Goal: Transaction & Acquisition: Obtain resource

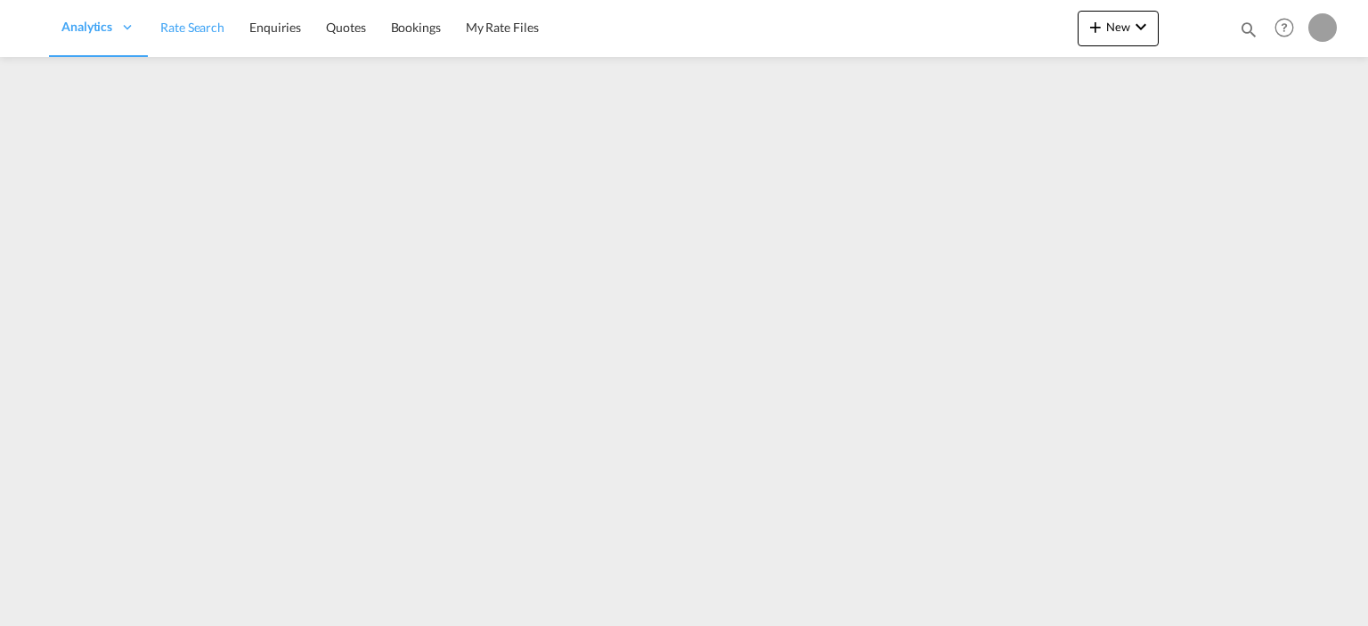
click at [180, 25] on span "Rate Search" at bounding box center [192, 27] width 64 height 15
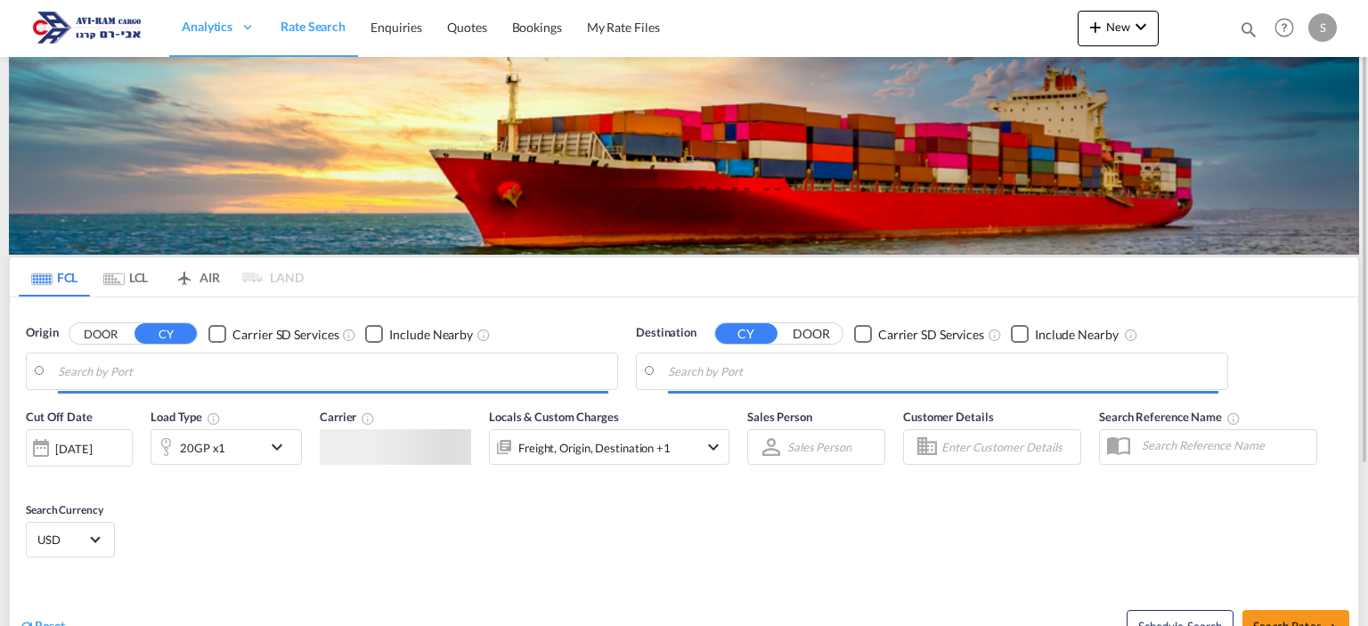
type input "[GEOGRAPHIC_DATA], [GEOGRAPHIC_DATA]"
type input "Ashdod, ILASH"
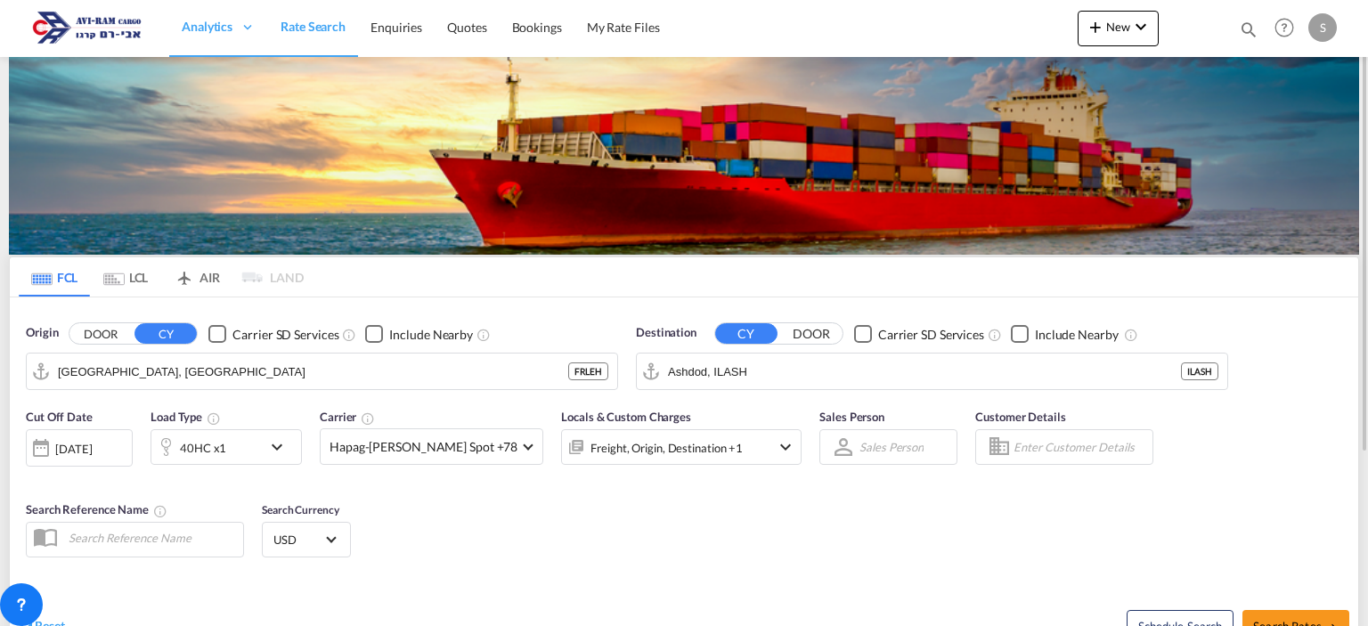
click at [134, 273] on md-tab-item "LCL" at bounding box center [125, 276] width 71 height 39
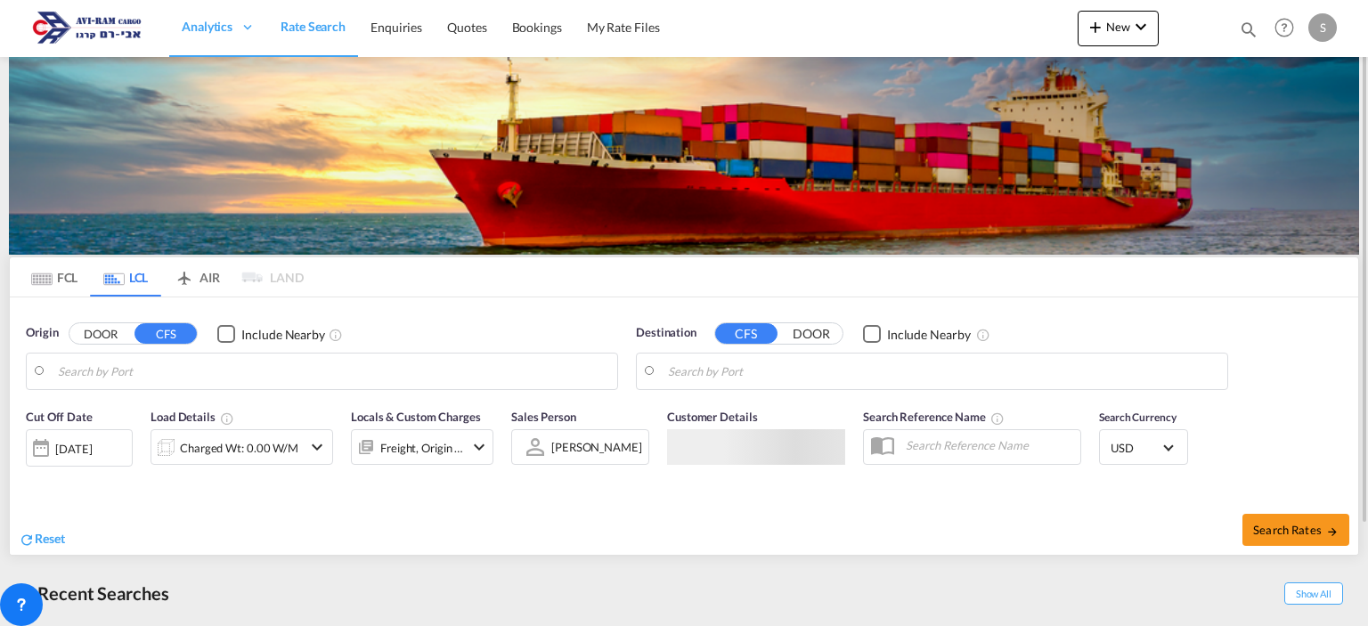
type input "Fos-[GEOGRAPHIC_DATA], [GEOGRAPHIC_DATA]"
type input "[GEOGRAPHIC_DATA], [GEOGRAPHIC_DATA]"
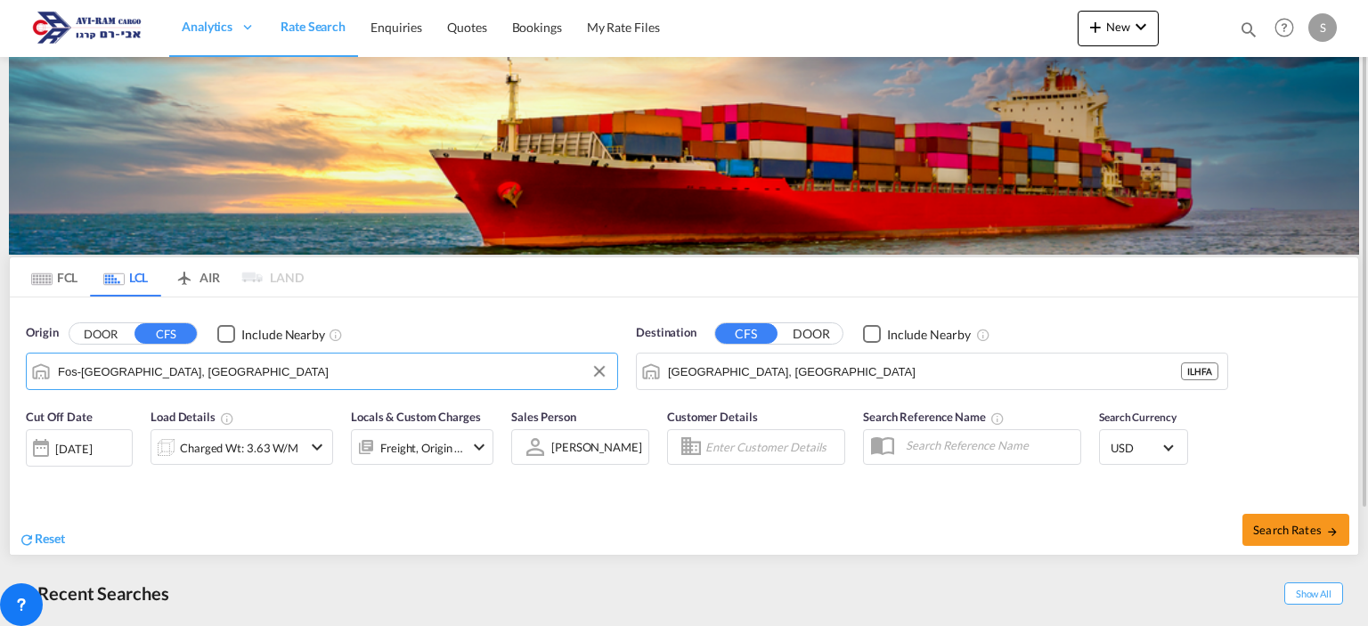
click at [160, 367] on input "Fos-[GEOGRAPHIC_DATA], [GEOGRAPHIC_DATA]" at bounding box center [333, 371] width 550 height 27
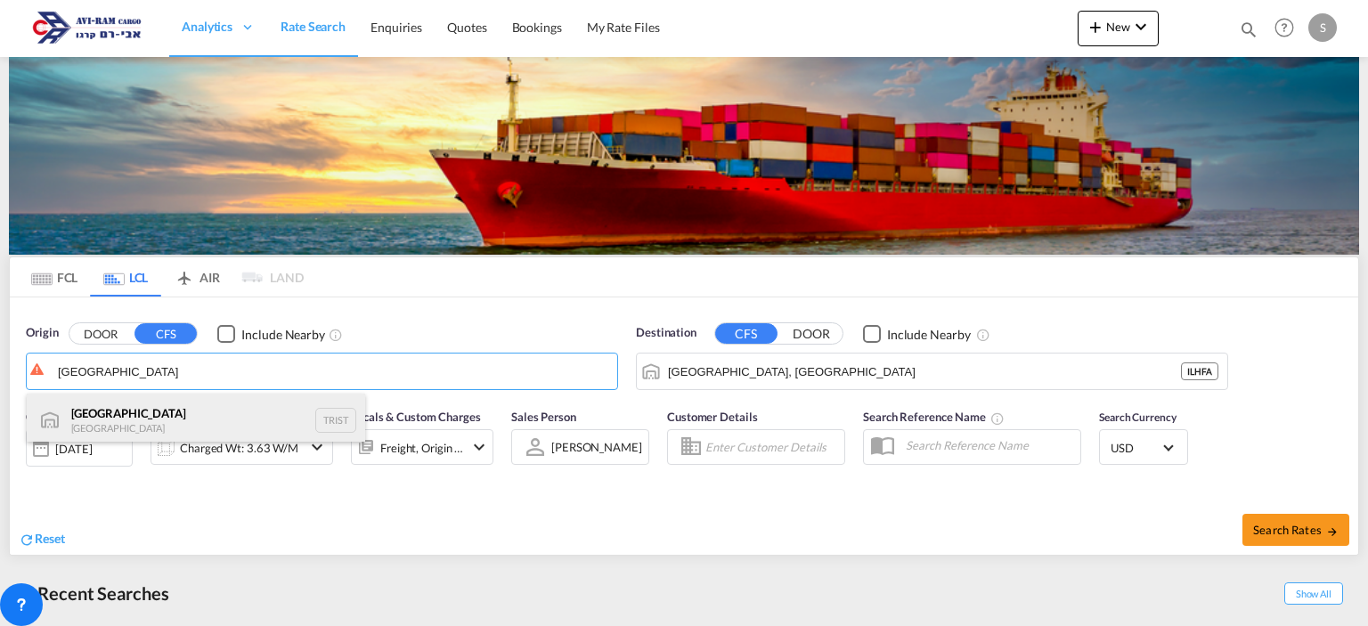
click at [158, 413] on div "[GEOGRAPHIC_DATA] [GEOGRAPHIC_DATA] TRIST" at bounding box center [196, 420] width 338 height 53
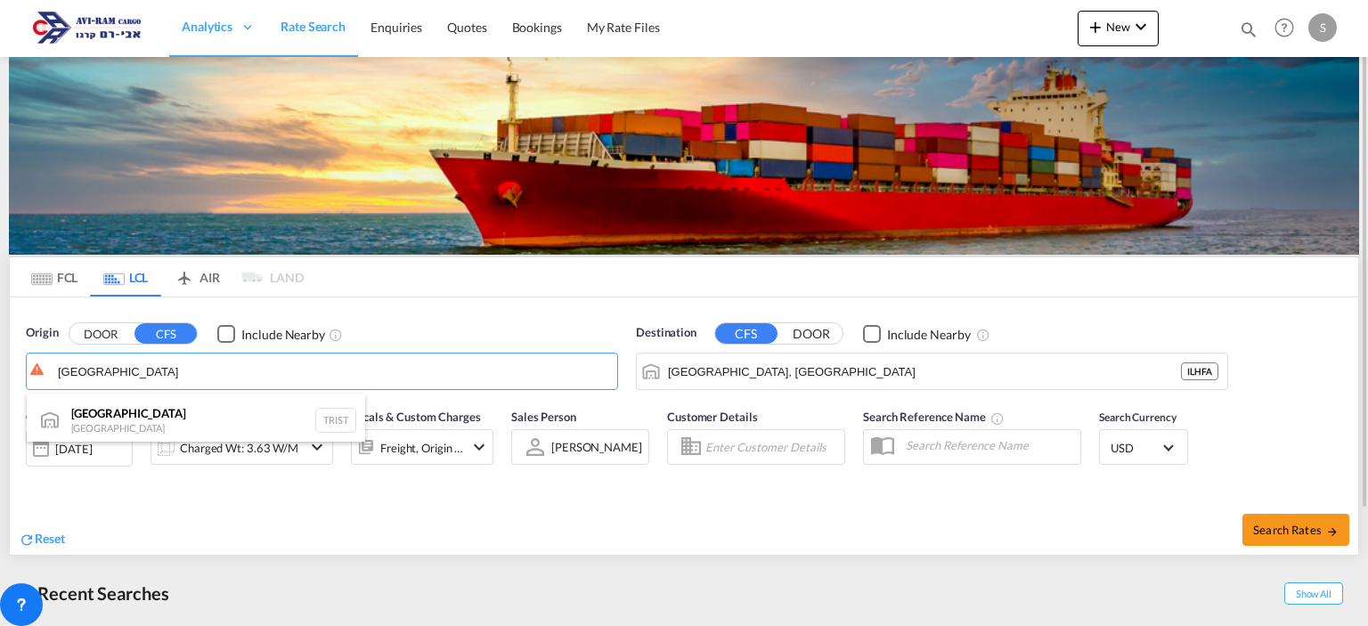
type input "[GEOGRAPHIC_DATA], TRIST"
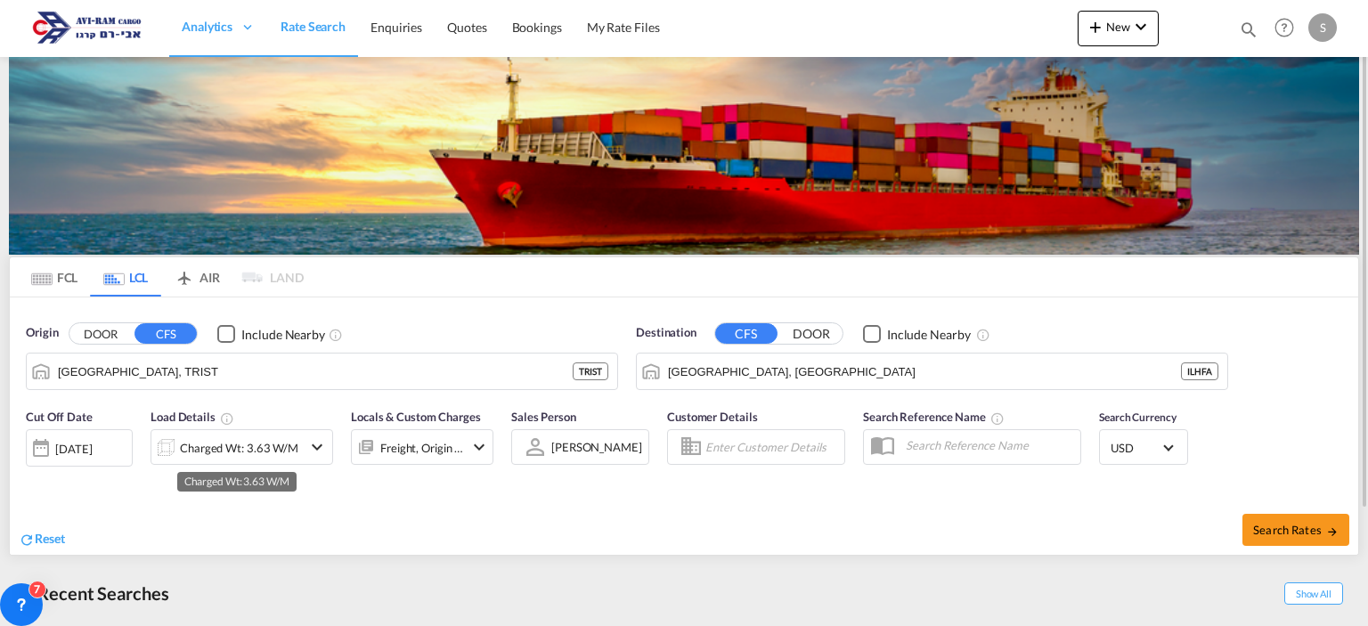
click at [250, 448] on div "Charged Wt: 3.63 W/M" at bounding box center [239, 448] width 118 height 25
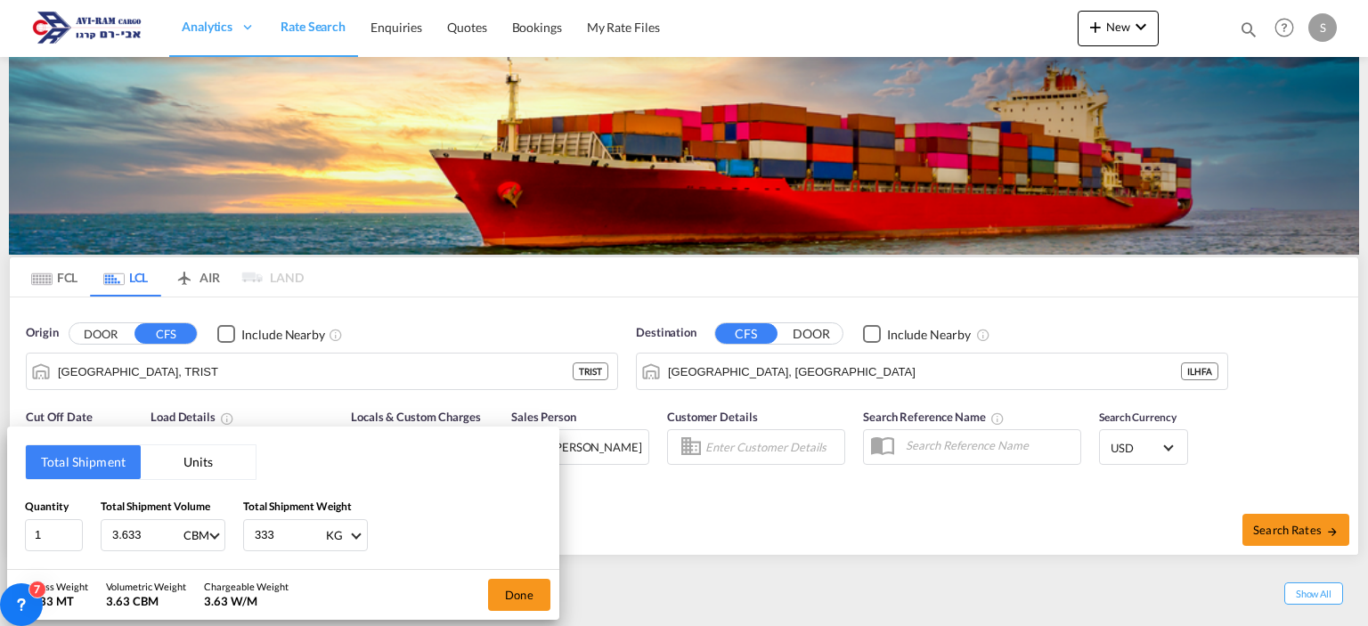
drag, startPoint x: 174, startPoint y: 462, endPoint x: 148, endPoint y: 493, distance: 39.8
click at [175, 462] on button "Units" at bounding box center [198, 462] width 115 height 34
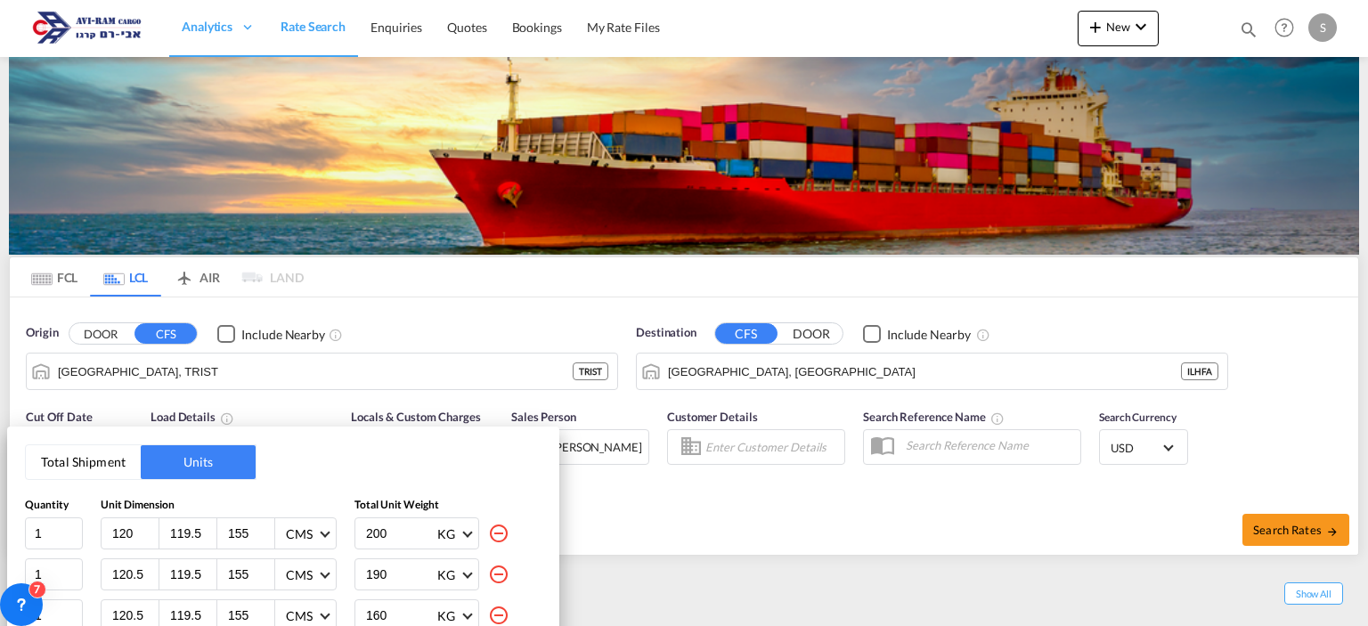
click at [488, 538] on md-icon "icon-minus-circle-outline" at bounding box center [498, 533] width 21 height 21
type input "120.5"
type input "190"
type input "160"
type input "132"
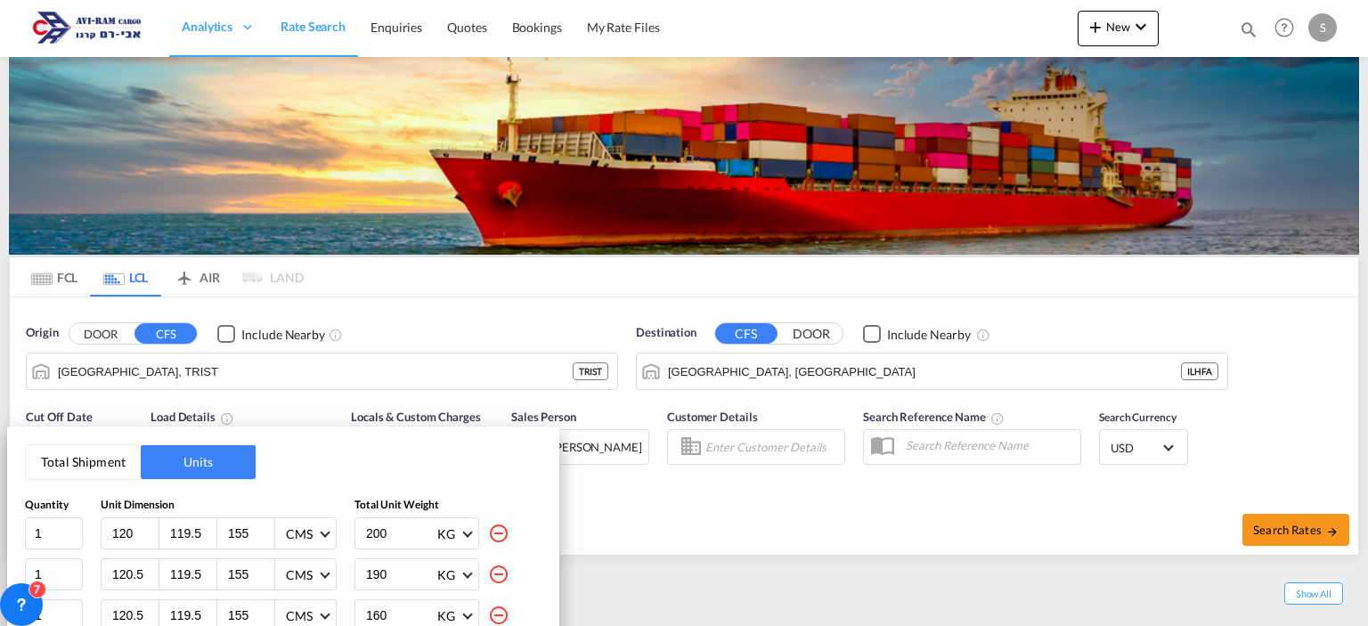
type input "180"
type input "154"
type input "200"
click at [484, 538] on div "190 KG KG LB" at bounding box center [447, 533] width 187 height 32
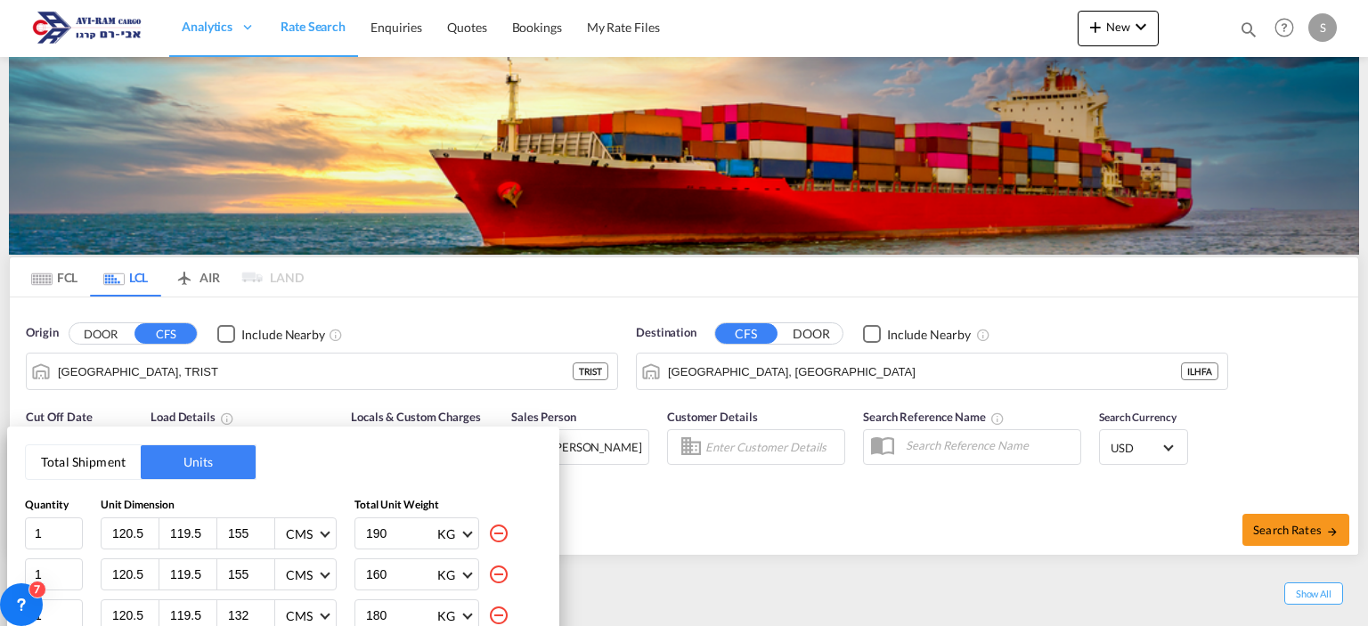
click at [484, 538] on div "190 KG KG LB" at bounding box center [447, 533] width 187 height 32
click at [502, 527] on md-icon "icon-minus-circle-outline" at bounding box center [498, 533] width 21 height 21
type input "160"
type input "132"
type input "180"
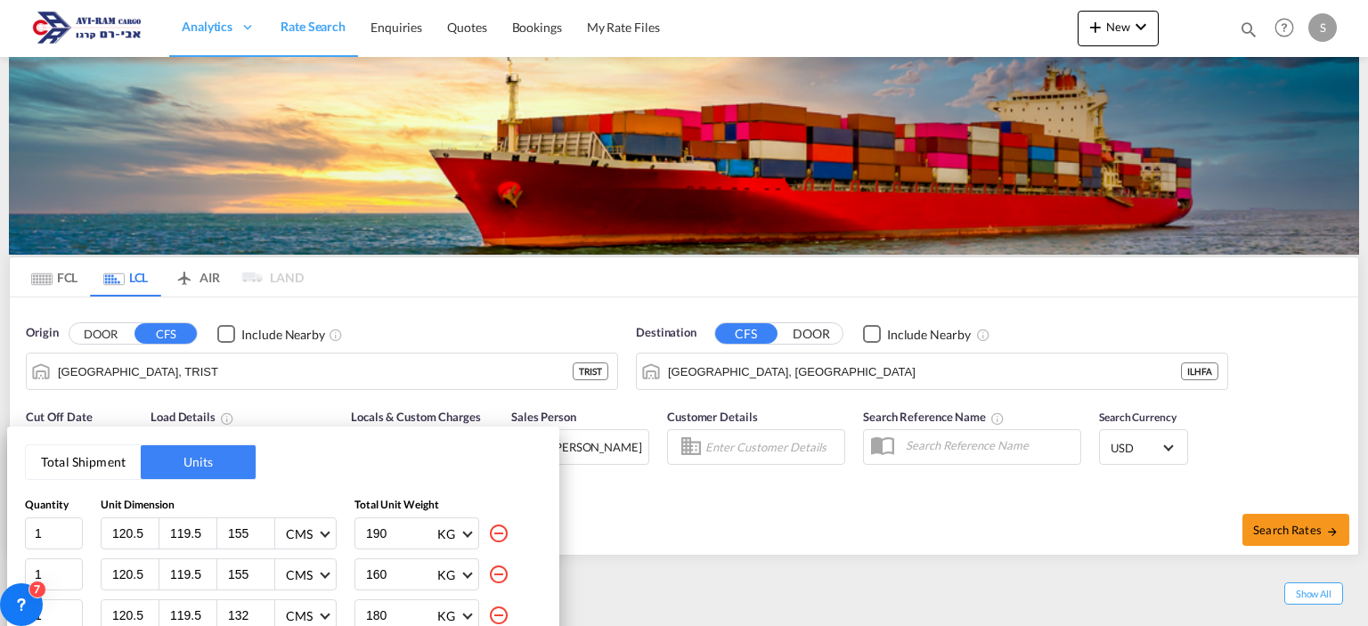
type input "154"
type input "200"
click at [502, 527] on md-icon "icon-minus-circle-outline" at bounding box center [498, 533] width 21 height 21
type input "132"
type input "180"
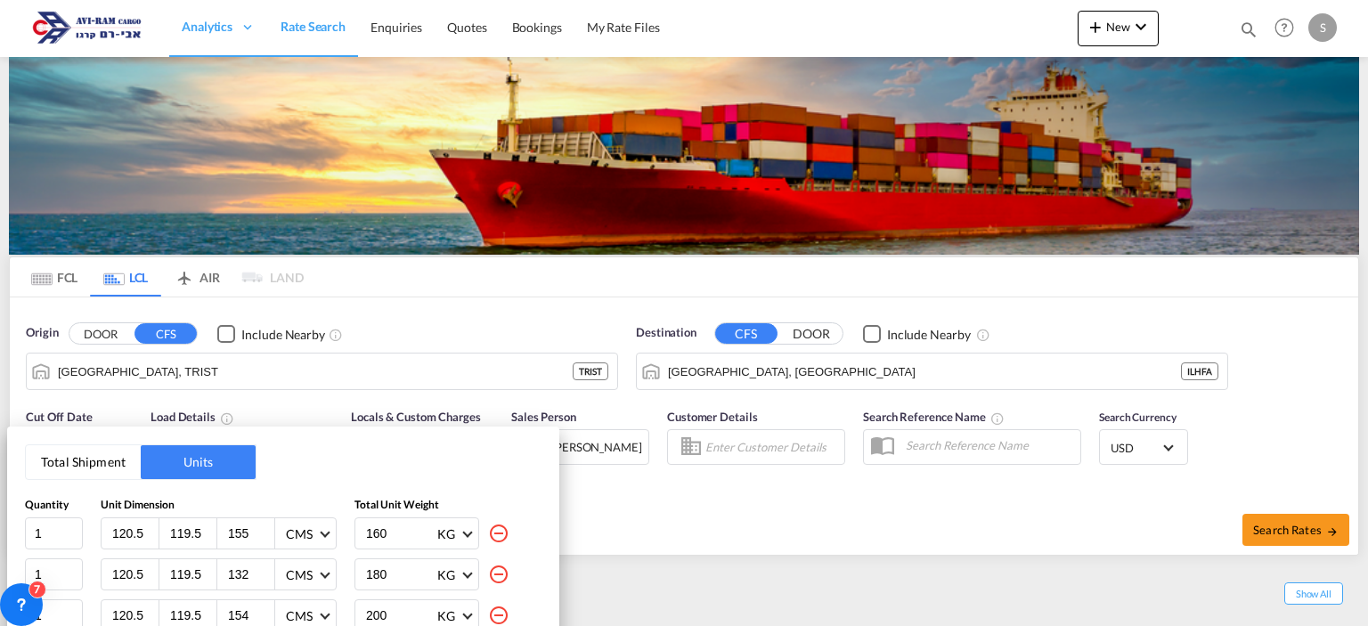
type input "154"
type input "200"
click at [502, 527] on md-icon "icon-minus-circle-outline" at bounding box center [498, 533] width 21 height 21
type input "154"
type input "200"
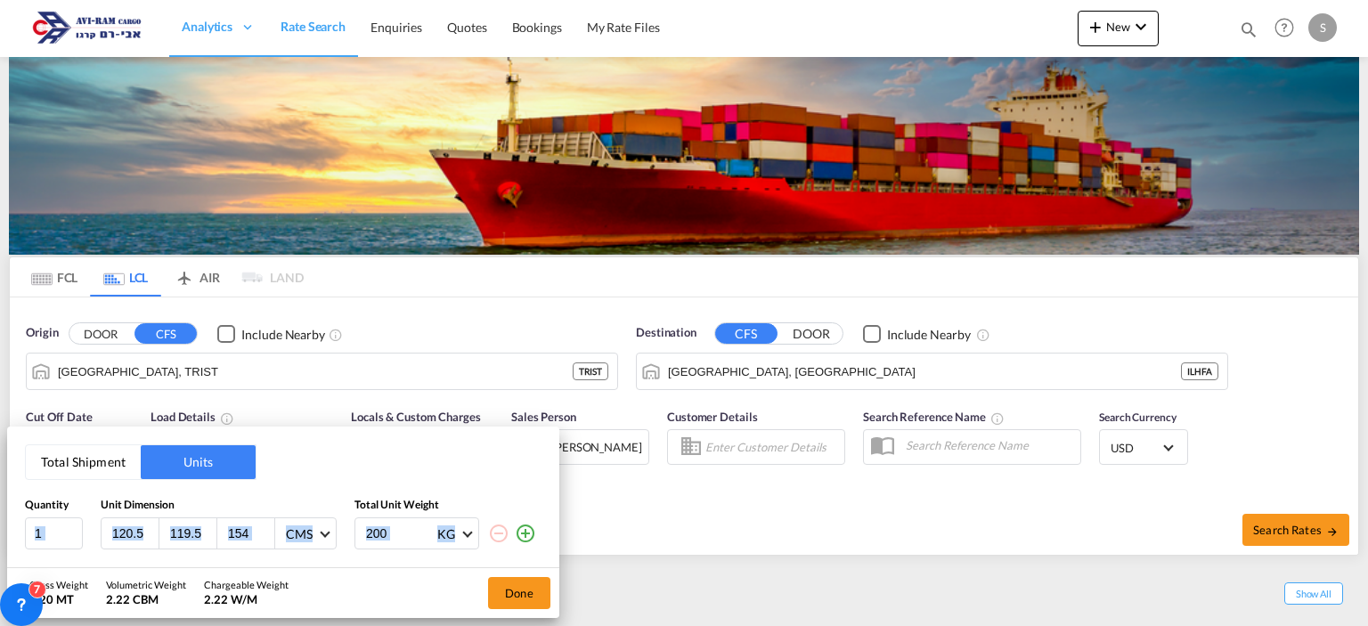
click at [502, 527] on md-icon "icon-minus-circle-outline" at bounding box center [498, 533] width 21 height 21
click at [145, 536] on input "119.5" at bounding box center [134, 534] width 48 height 16
click at [132, 527] on input "119.5" at bounding box center [134, 534] width 48 height 16
type input "80"
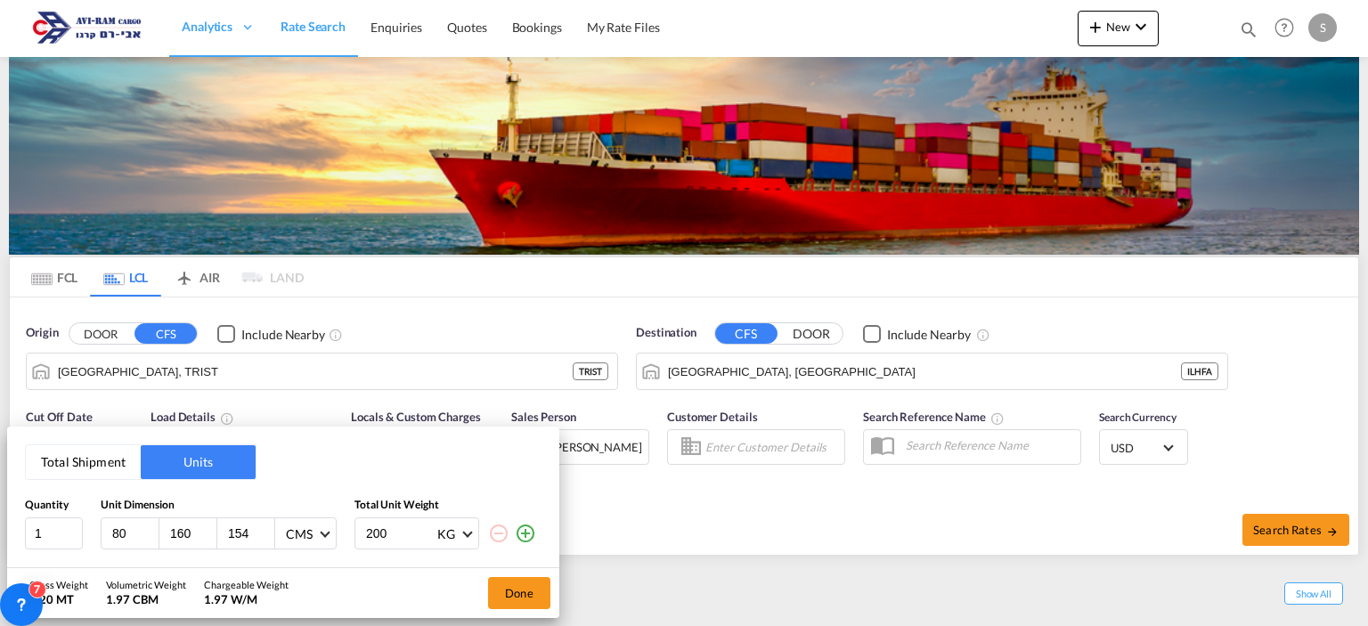
type input "160"
type input "265"
drag, startPoint x: 391, startPoint y: 532, endPoint x: 359, endPoint y: 532, distance: 32.1
click at [359, 532] on div "200 KG KG LB" at bounding box center [416, 533] width 125 height 32
type input "160"
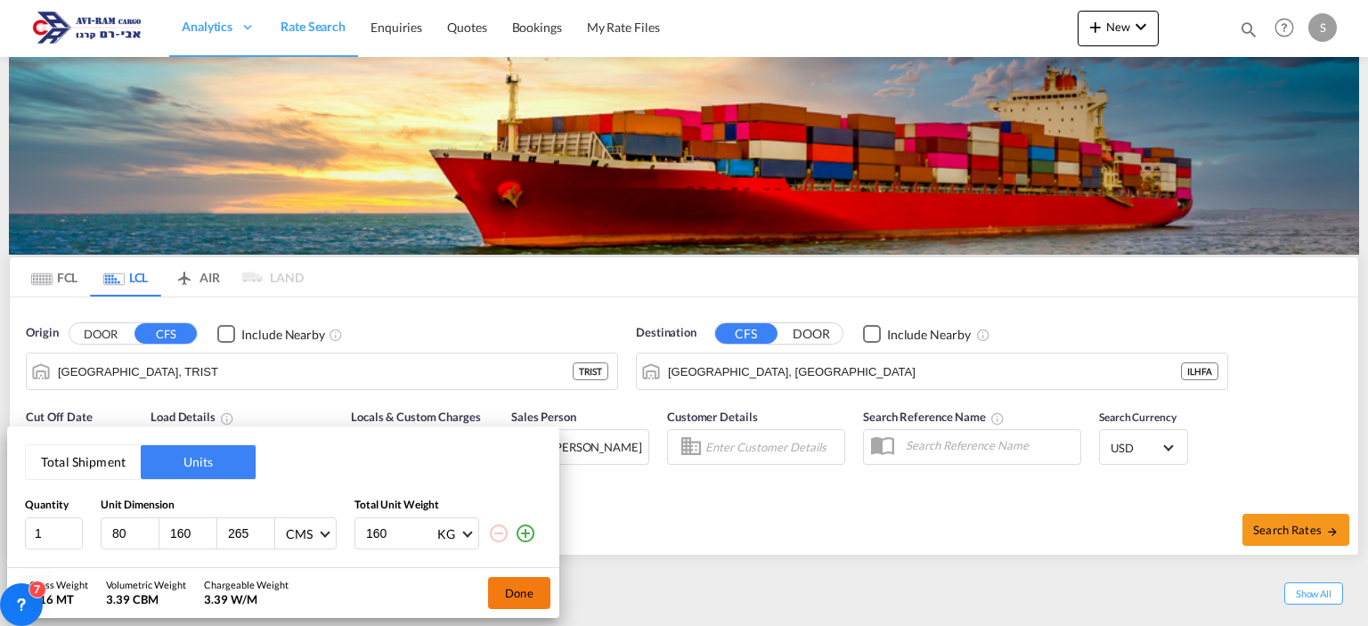
click at [531, 585] on button "Done" at bounding box center [519, 593] width 62 height 32
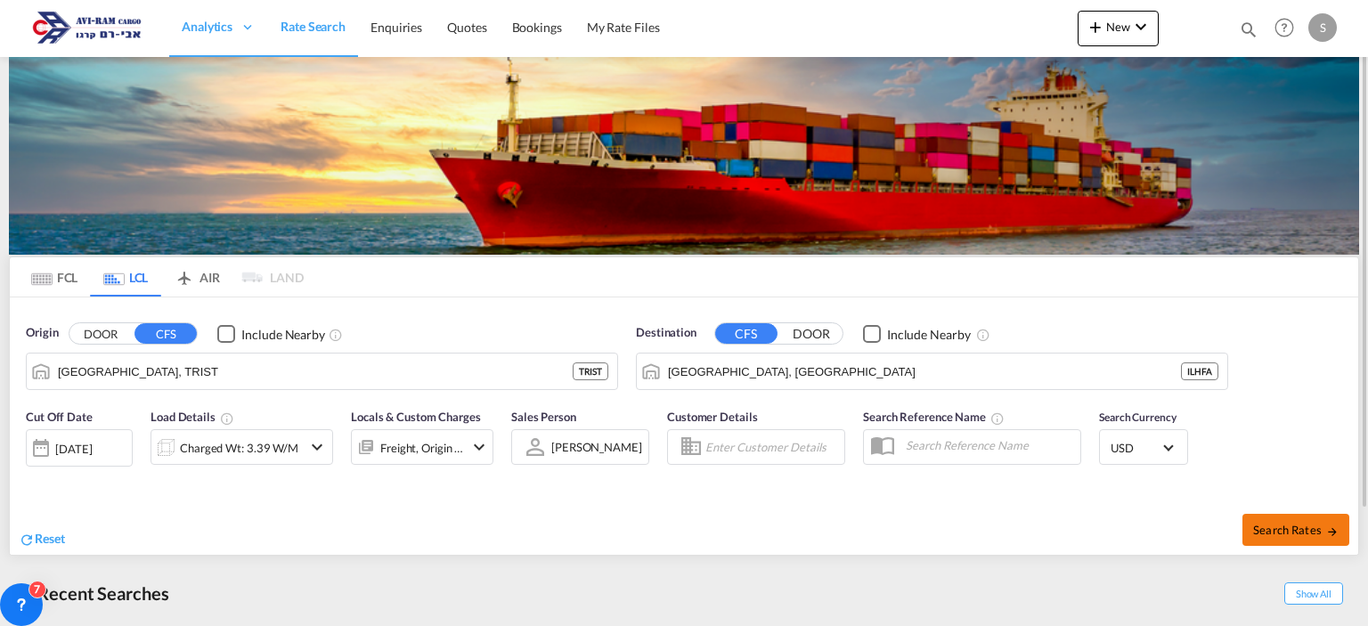
click at [1283, 534] on span "Search Rates" at bounding box center [1296, 530] width 86 height 14
type input "TRIST to ILHFA / [DATE]"
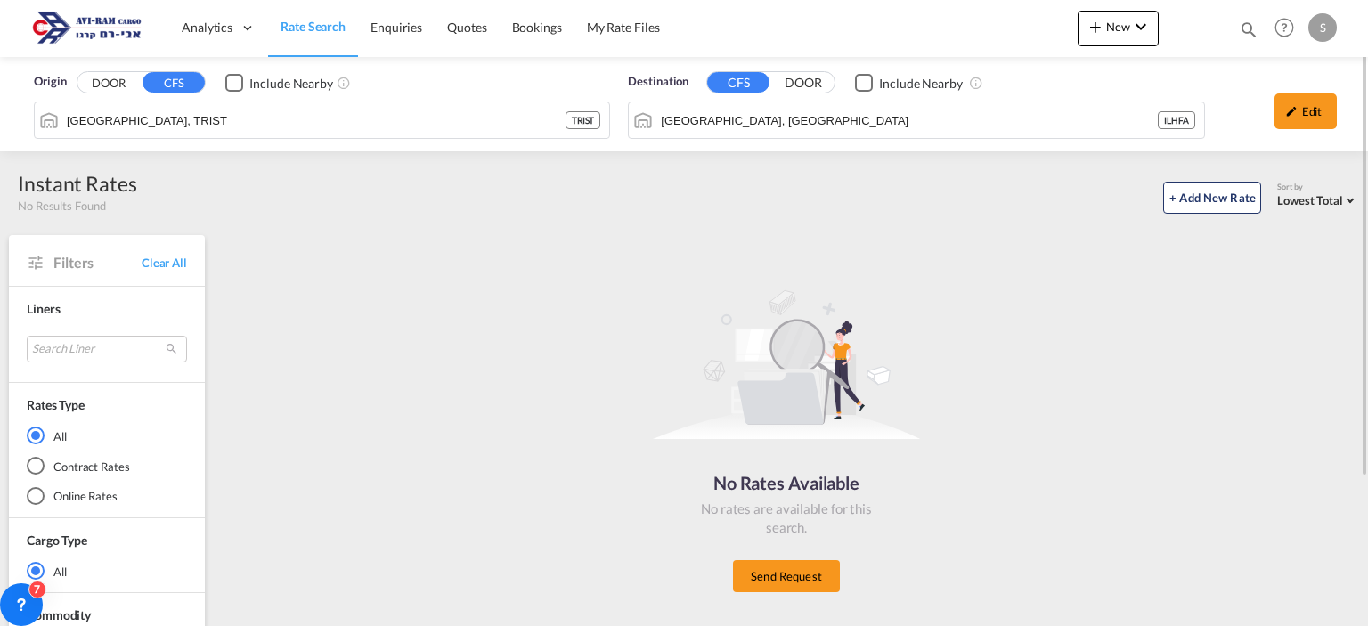
click at [719, 123] on input "[GEOGRAPHIC_DATA], [GEOGRAPHIC_DATA]" at bounding box center [909, 120] width 497 height 27
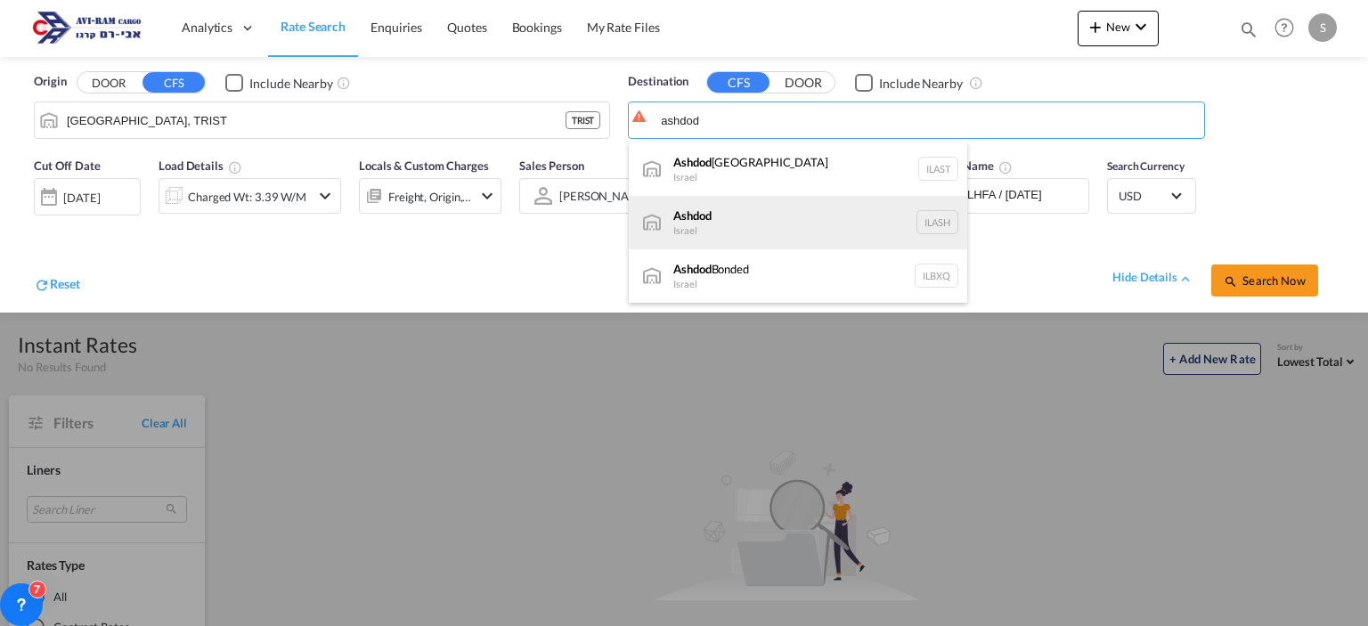
click at [716, 213] on div "Ashdod [GEOGRAPHIC_DATA] [GEOGRAPHIC_DATA]" at bounding box center [798, 222] width 338 height 53
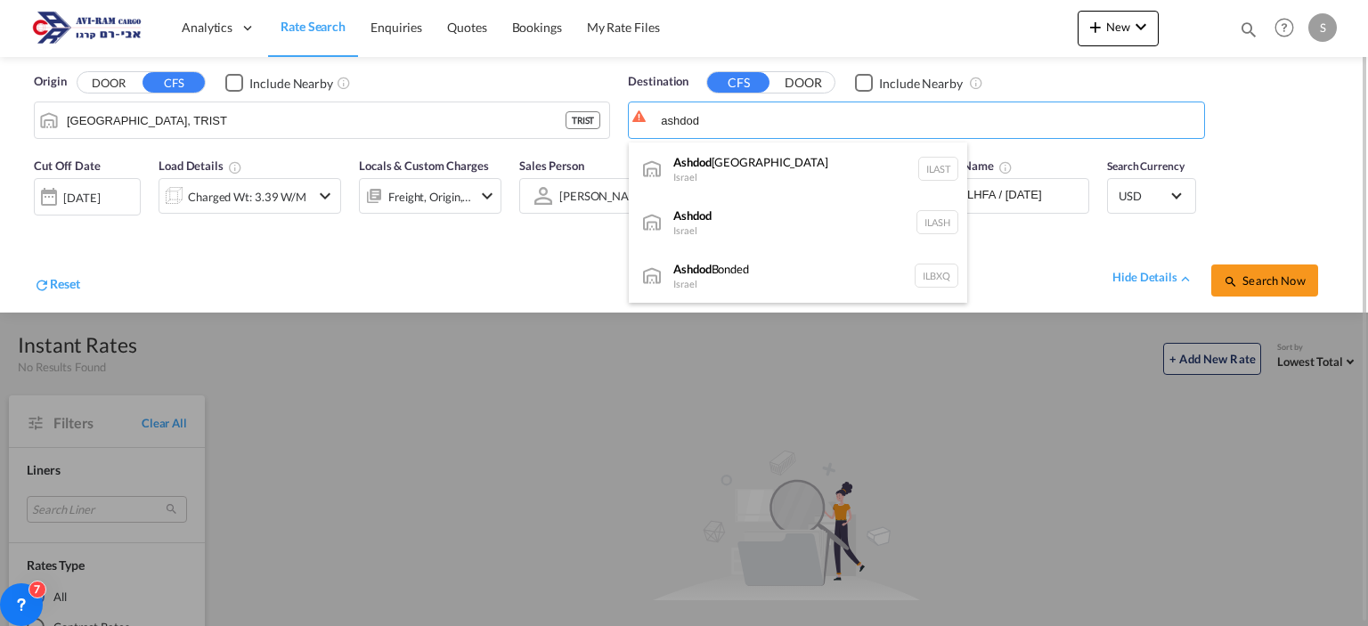
type input "Ashdod, ILASH"
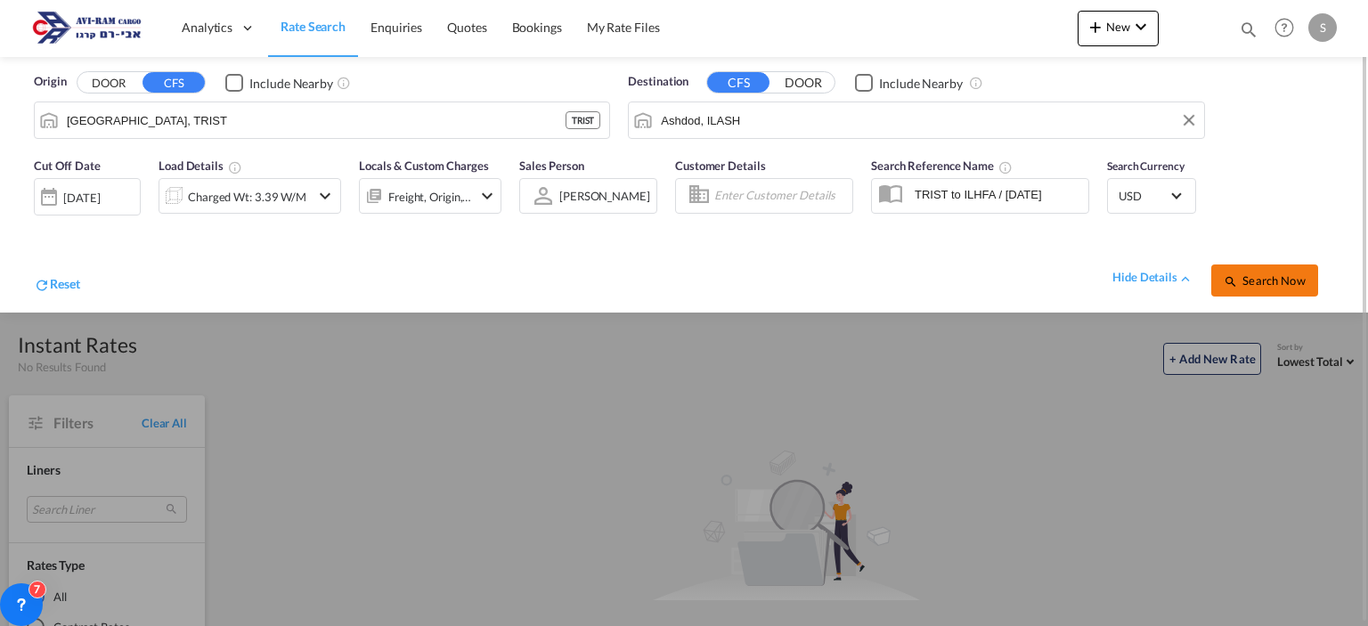
click at [1267, 287] on button "Search Now" at bounding box center [1264, 281] width 107 height 32
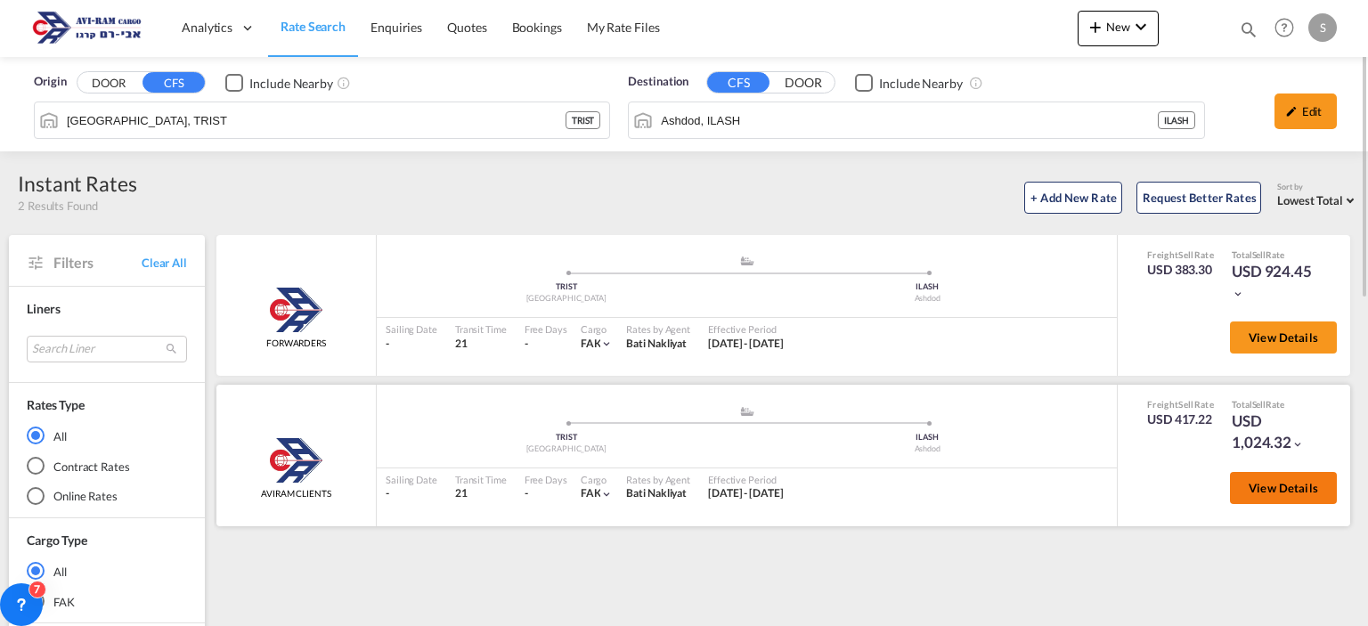
click at [1267, 483] on span "View Details" at bounding box center [1283, 488] width 69 height 14
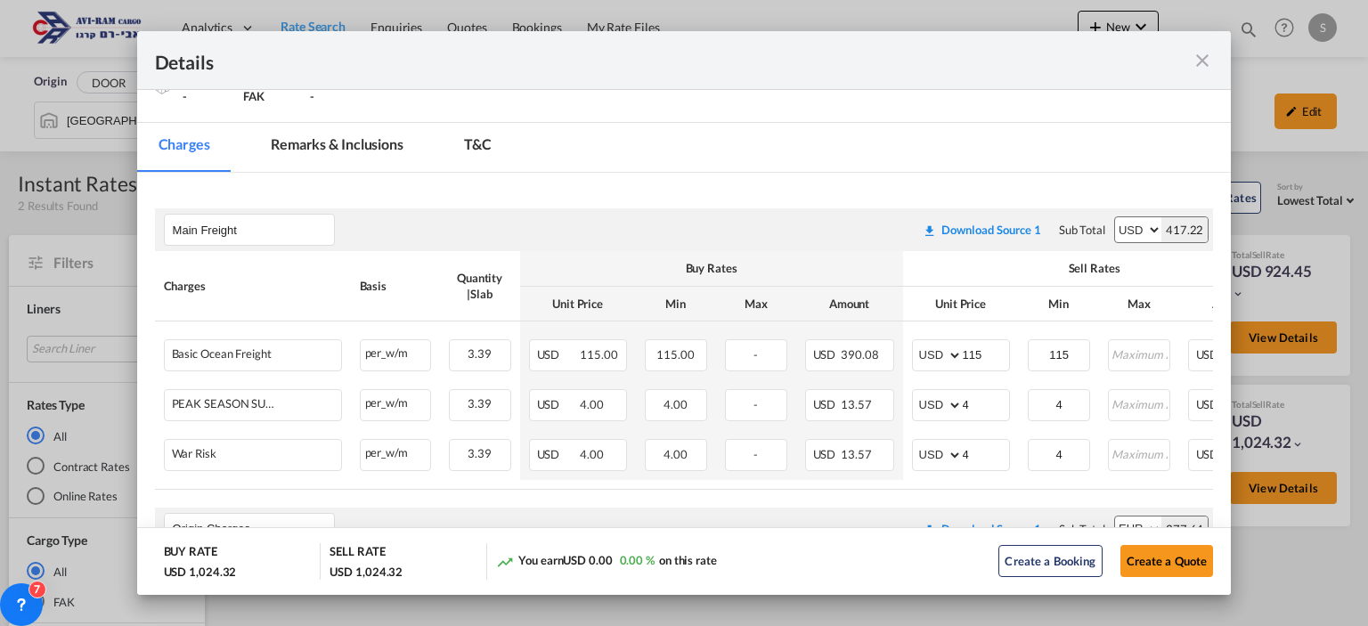
scroll to position [211, 0]
drag, startPoint x: 1005, startPoint y: 358, endPoint x: 941, endPoint y: 342, distance: 66.1
click at [941, 342] on md-input-container "AED AFN ALL AMD ANG AOA ARS AUD AWG AZN BAM BBD BDT BGN BHD BIF BMD BND [PERSON…" at bounding box center [961, 354] width 98 height 32
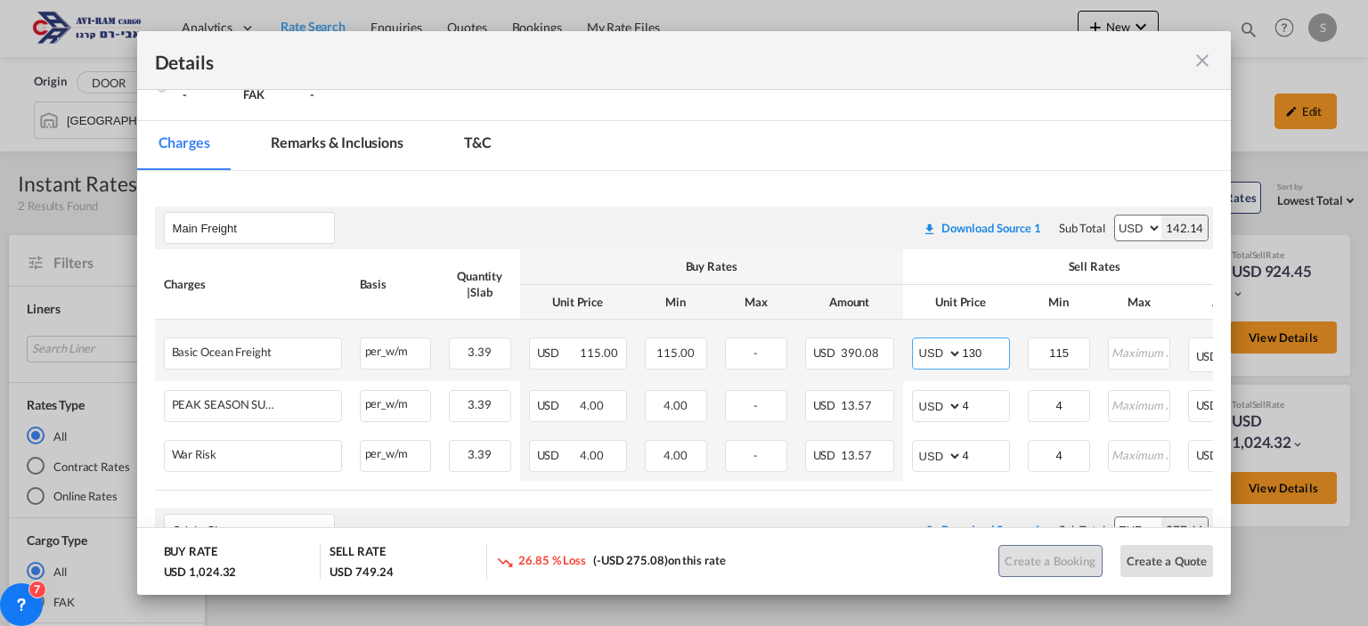
type input "130"
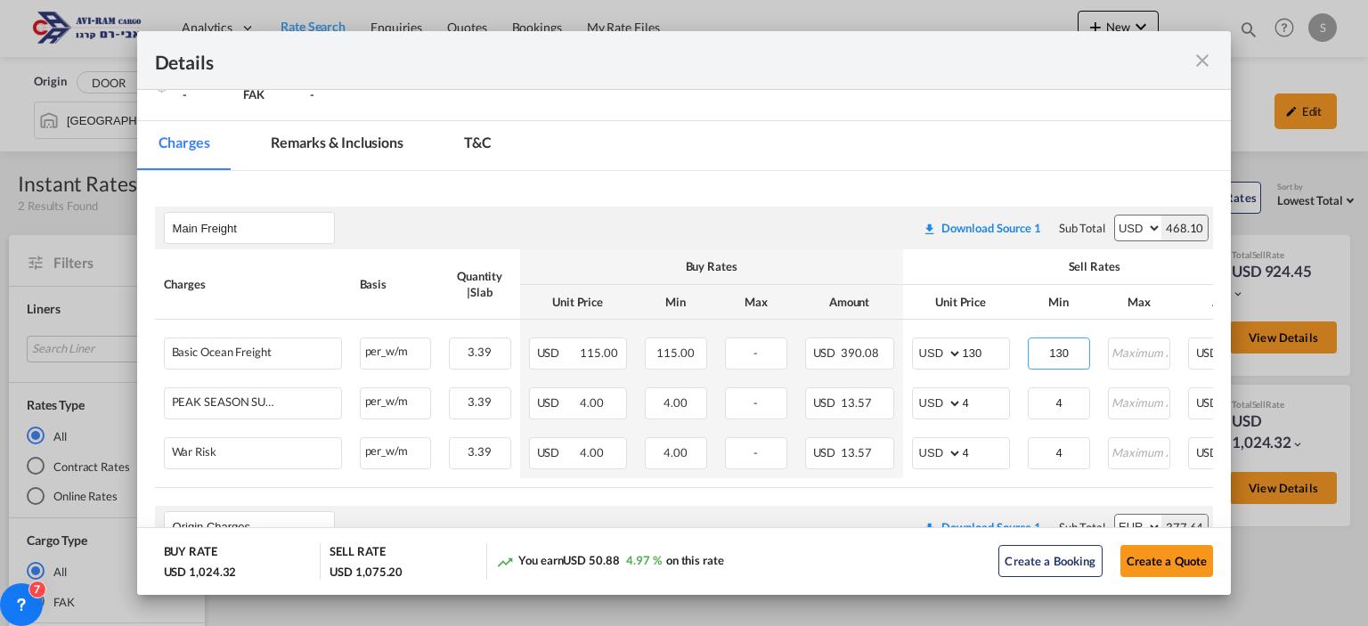
type input "130"
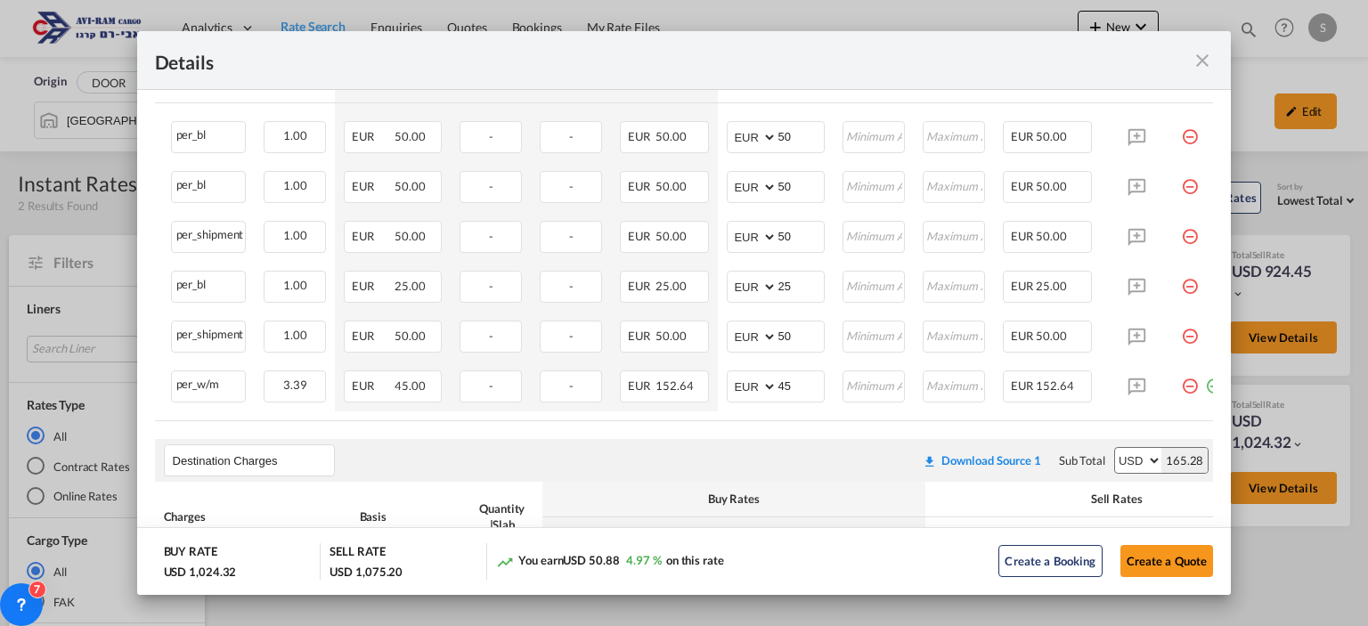
scroll to position [0, 221]
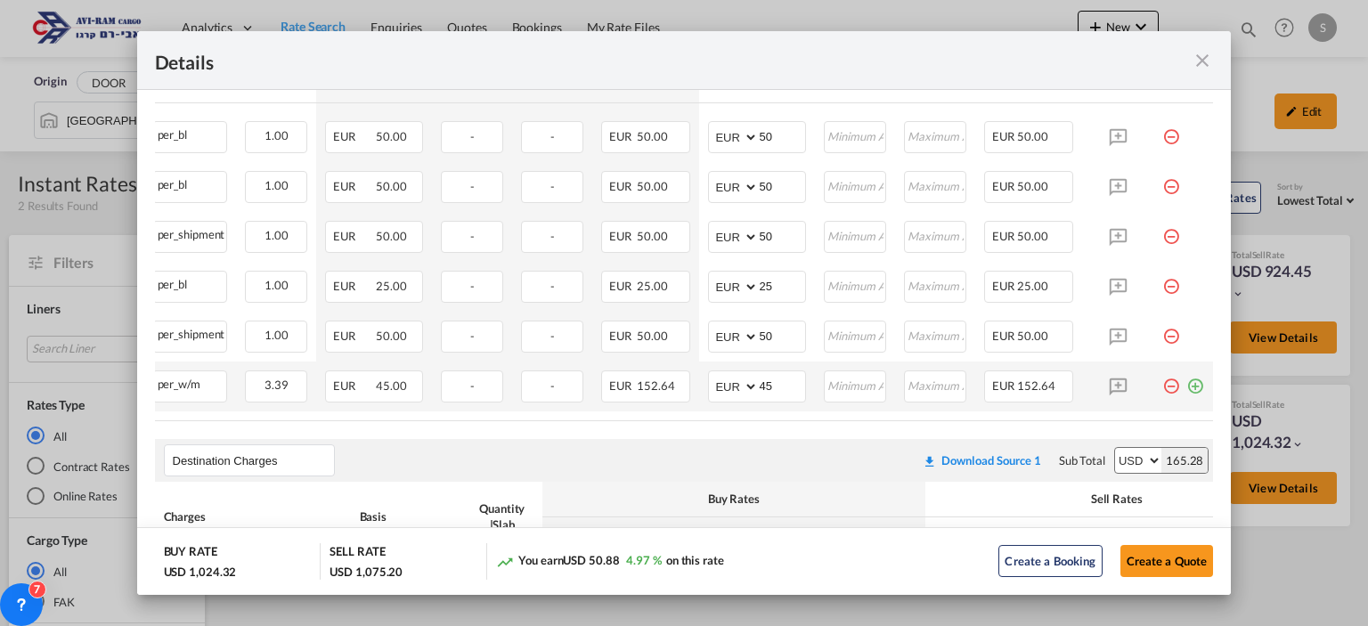
drag, startPoint x: 1186, startPoint y: 391, endPoint x: 1122, endPoint y: 406, distance: 65.9
click at [1186, 388] on md-icon "icon-plus-circle-outline green-400-fg" at bounding box center [1195, 380] width 18 height 18
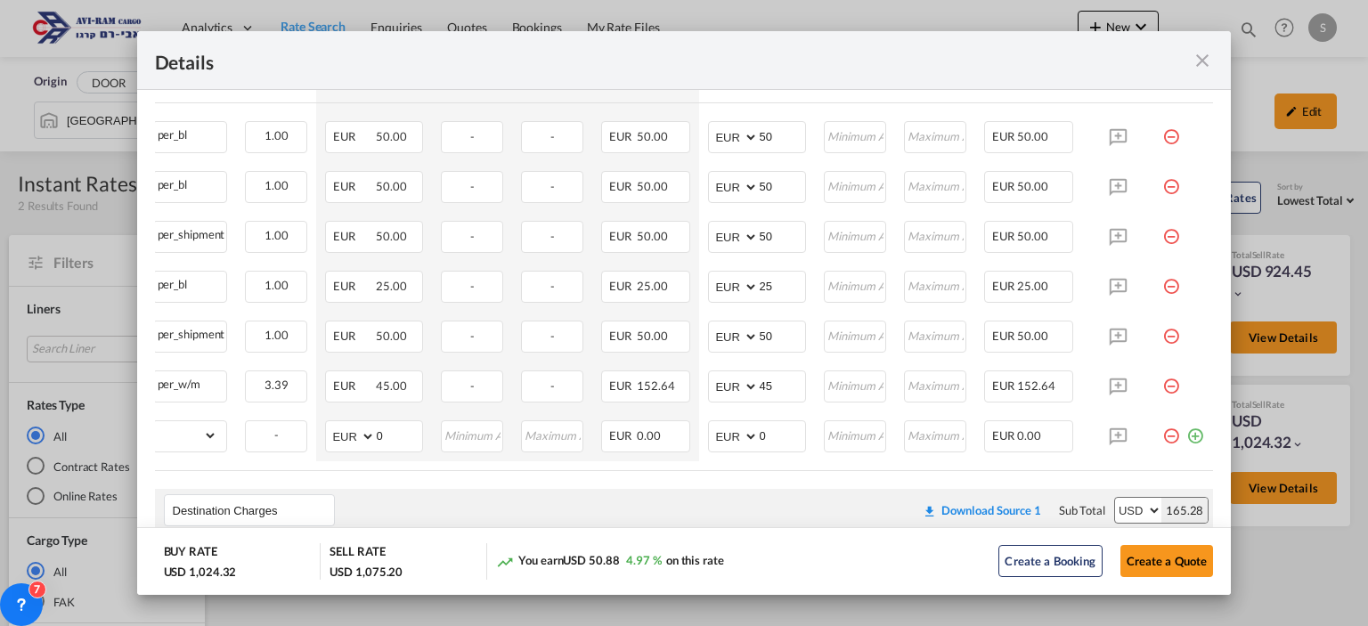
scroll to position [0, 0]
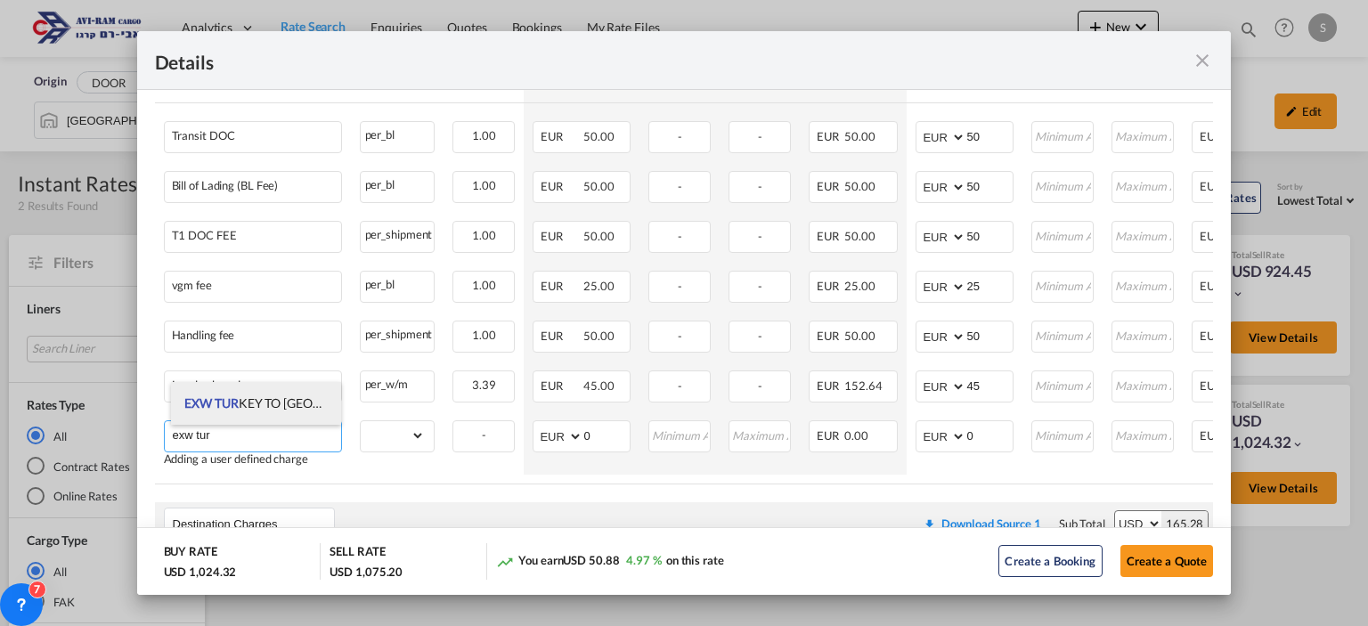
click at [277, 403] on span "EXW TUR KEY TO [GEOGRAPHIC_DATA]" at bounding box center [296, 402] width 224 height 15
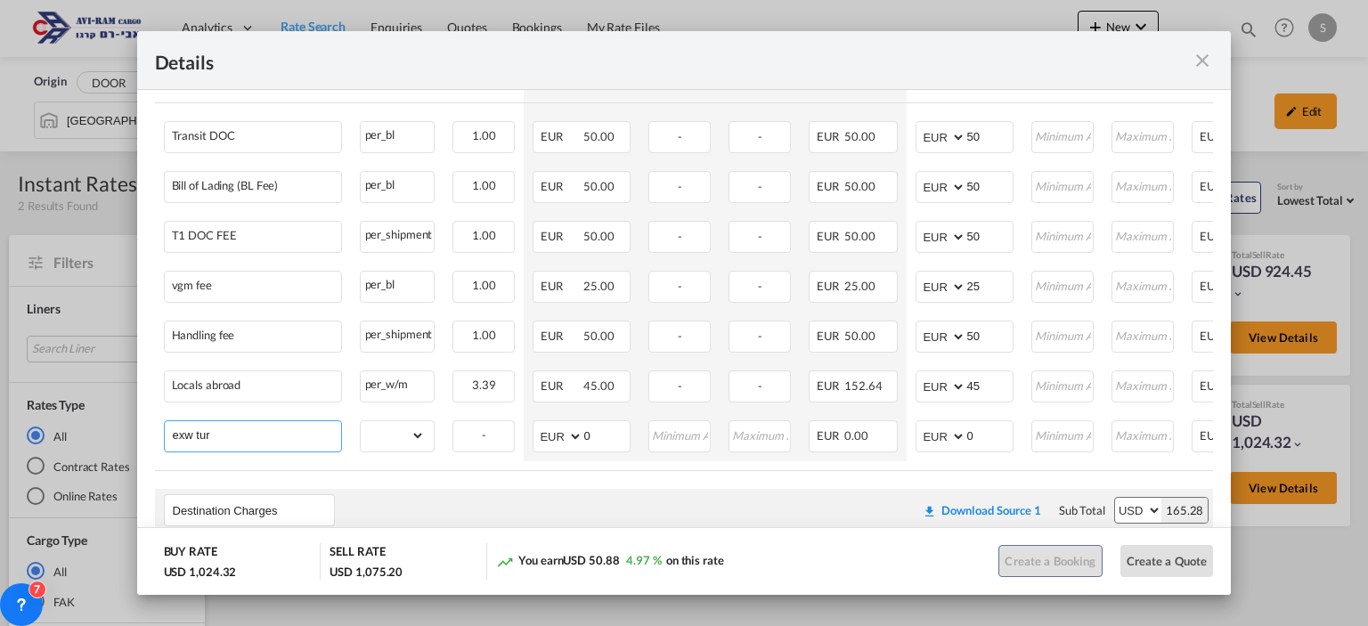
type input "EXW TURKEY TO [GEOGRAPHIC_DATA]"
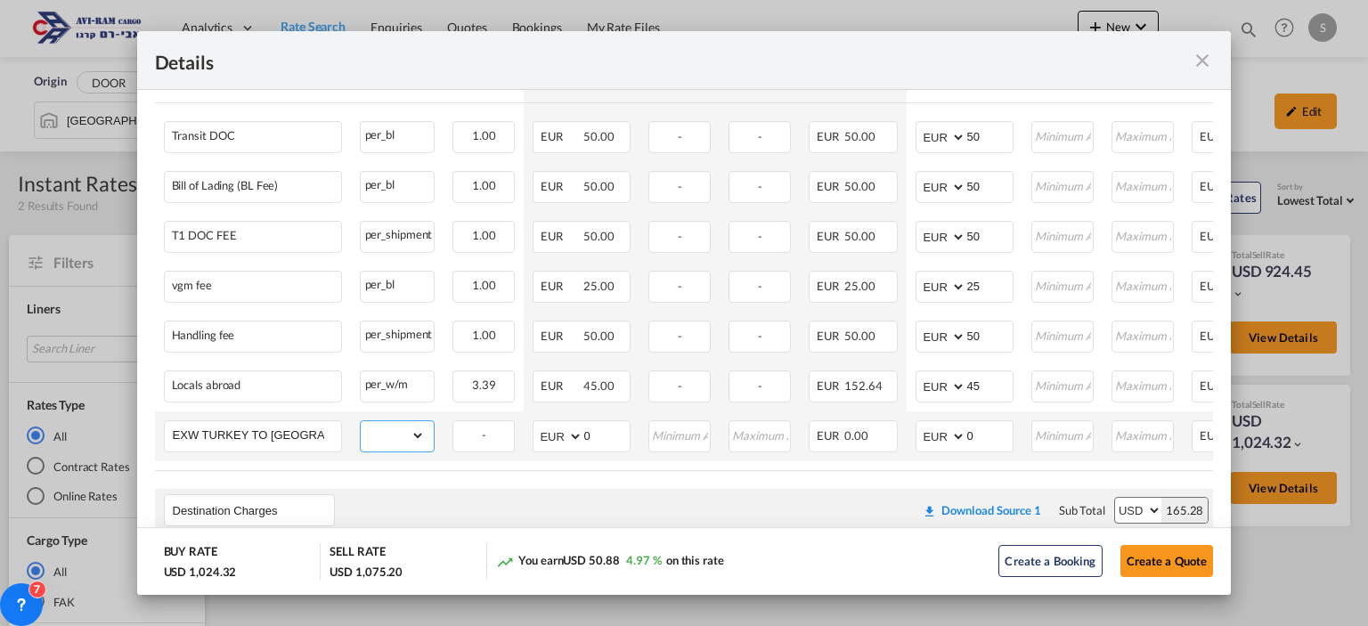
click at [395, 430] on select "gross_weight volumetric_weight per_shipment per_bl per_km per_hawb per_kg flat …" at bounding box center [393, 435] width 65 height 29
select select "per_shipment"
click at [361, 424] on select "gross_weight volumetric_weight per_shipment per_bl per_km per_hawb per_kg flat …" at bounding box center [393, 435] width 65 height 29
click at [934, 437] on select "AED AFN ALL AMD ANG AOA ARS AUD AWG AZN BAM BBD BDT BGN BHD BIF BMD BND [PERSON…" at bounding box center [942, 436] width 46 height 25
select select "string:USD"
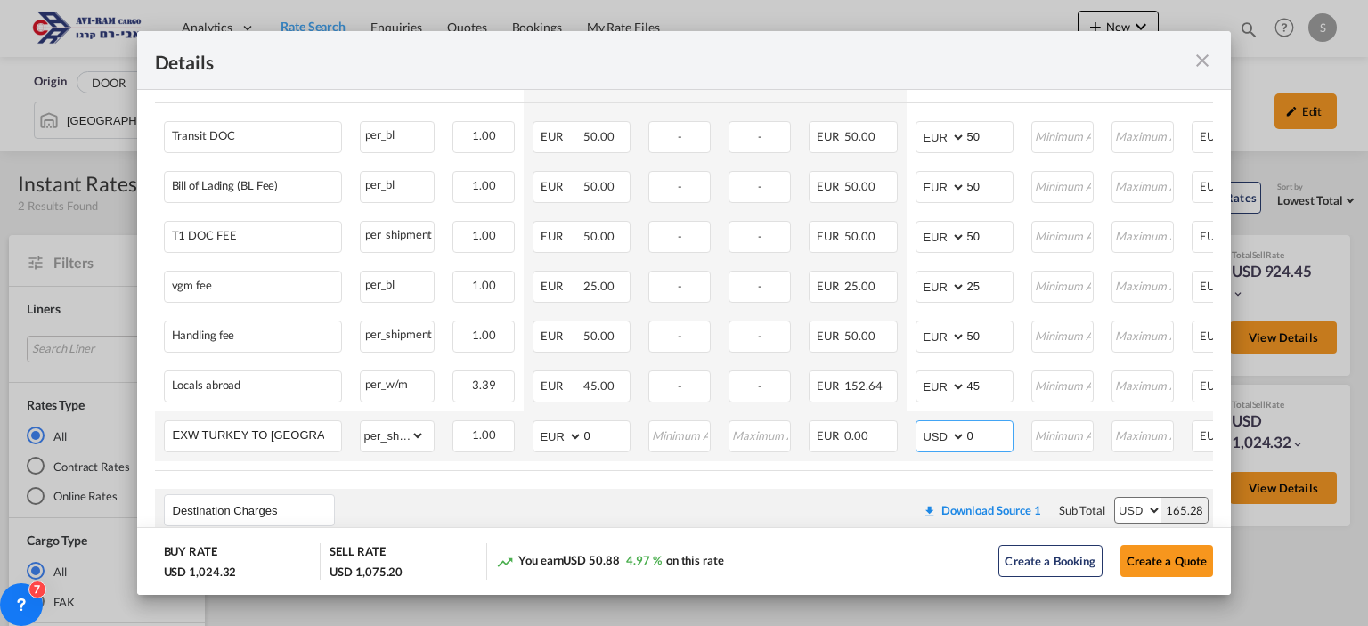
click at [919, 427] on select "AED AFN ALL AMD ANG AOA ARS AUD AWG AZN BAM BBD BDT BGN BHD BIF BMD BND [PERSON…" at bounding box center [942, 436] width 46 height 25
select select "string:USD"
drag, startPoint x: 985, startPoint y: 437, endPoint x: 955, endPoint y: 432, distance: 30.8
click at [955, 432] on md-input-container "AED AFN ALL AMD ANG AOA ARS AUD AWG AZN BAM BBD BDT BGN BHD BIF BMD BND [PERSON…" at bounding box center [965, 436] width 98 height 32
type input "270"
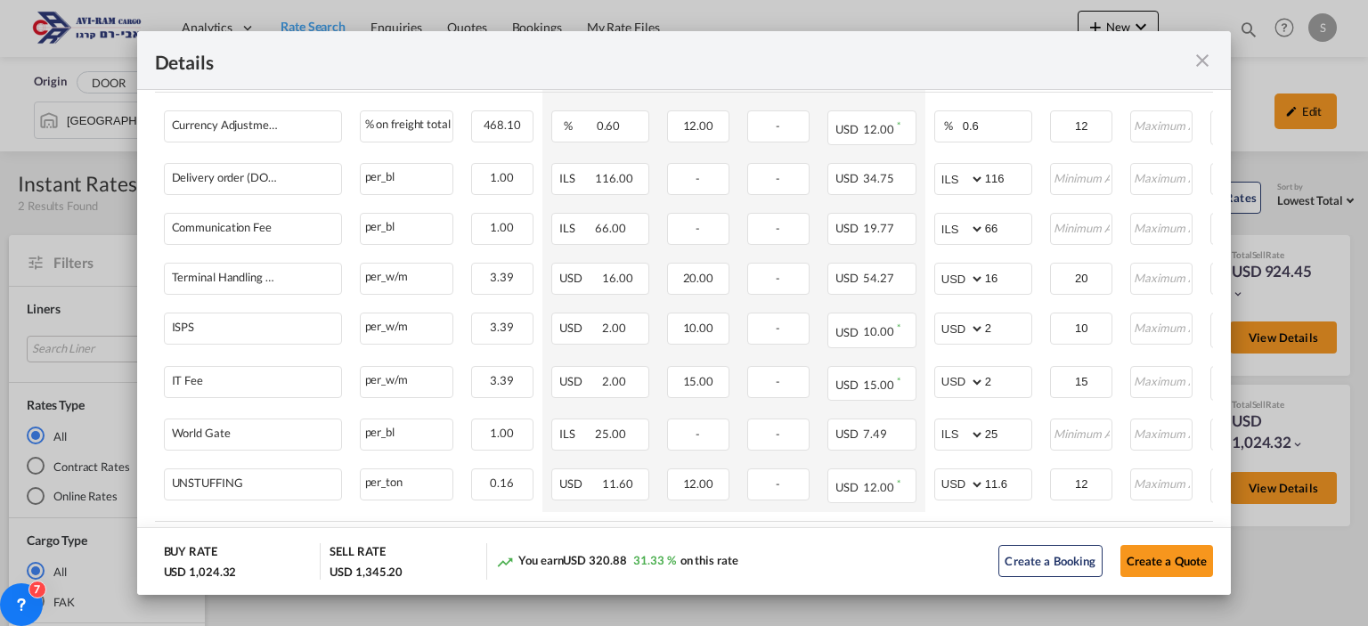
scroll to position [1230, 0]
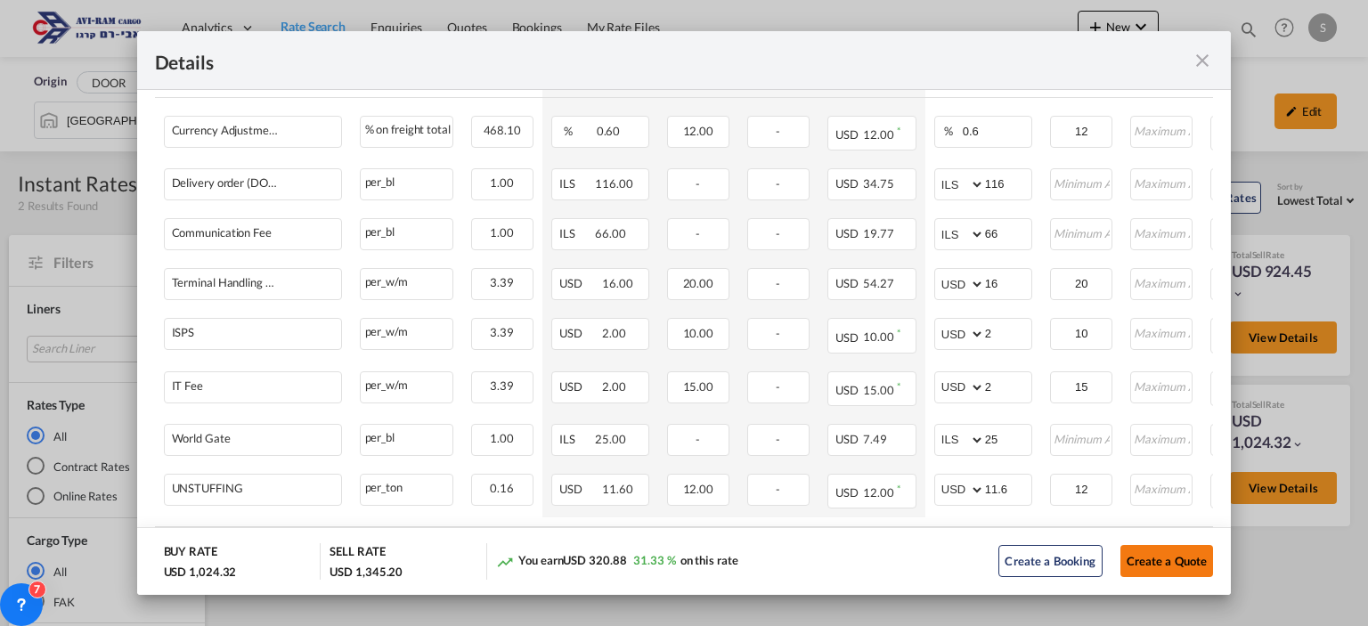
click at [1154, 558] on button "Create a Quote" at bounding box center [1167, 561] width 94 height 32
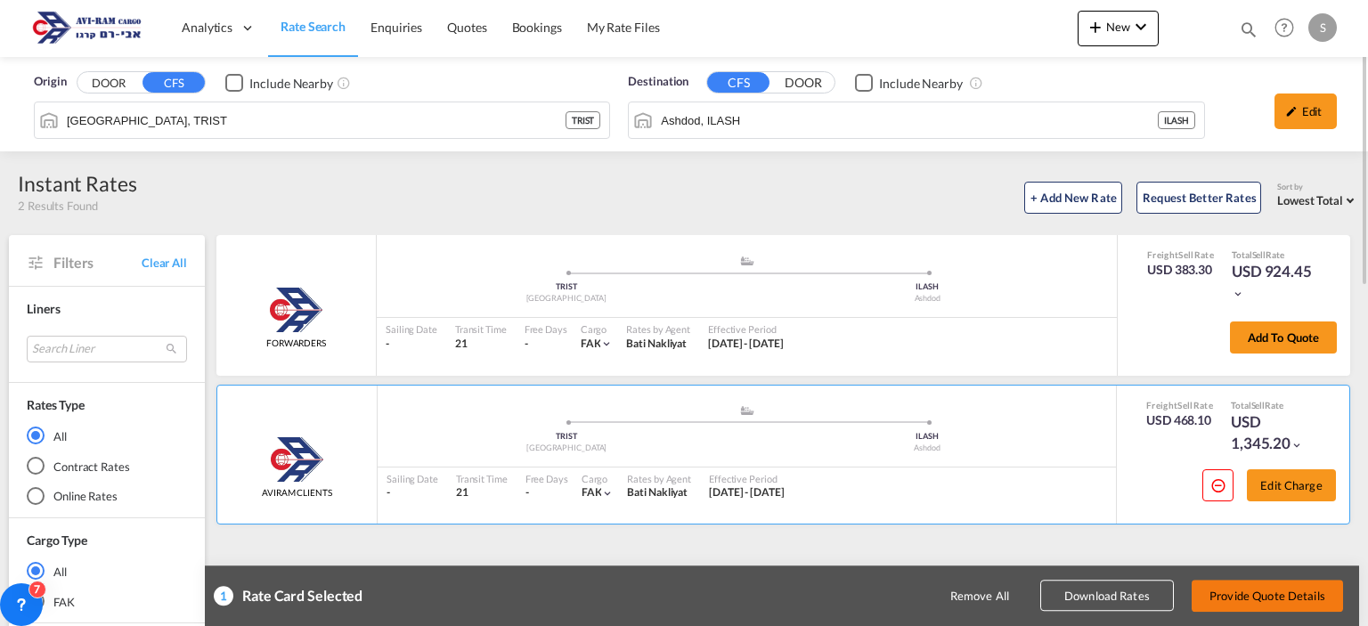
click at [1240, 589] on button "Provide Quote Details" at bounding box center [1267, 596] width 151 height 32
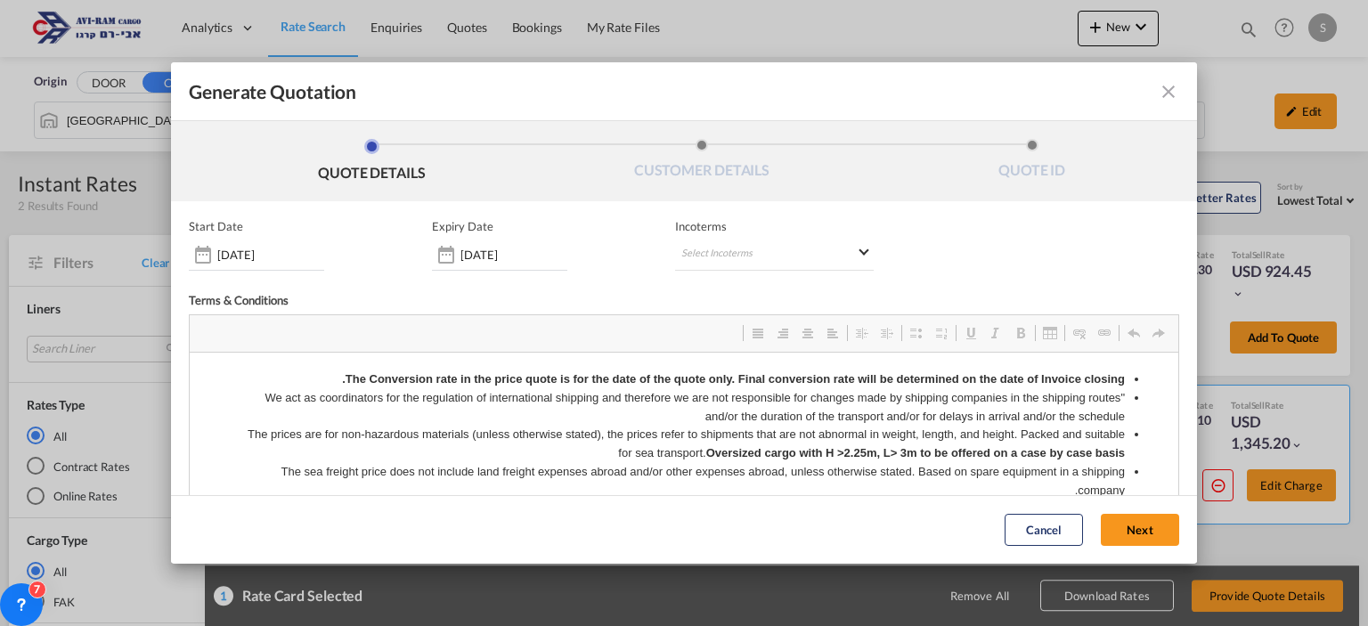
scroll to position [0, 0]
click at [735, 248] on md-select "Select Incoterms CIF - export Cost,Insurance and Freight DAP - export Delivered…" at bounding box center [774, 255] width 198 height 32
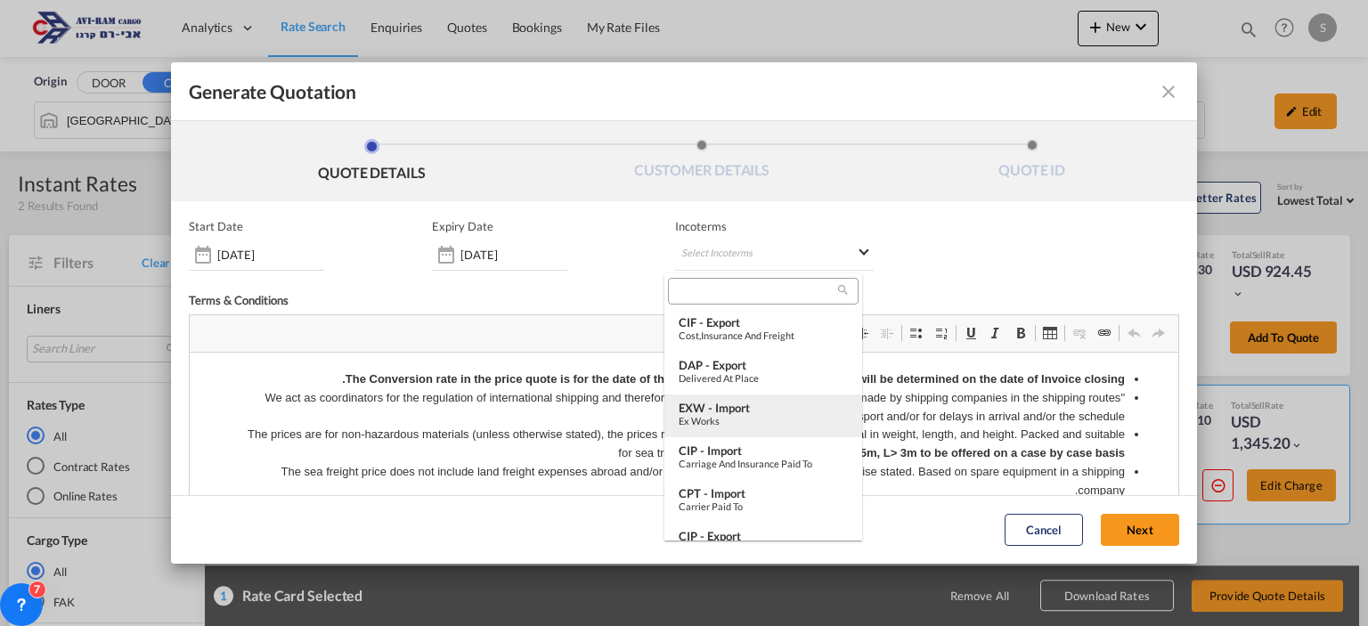
click at [756, 407] on div "EXW - import" at bounding box center [763, 408] width 169 height 14
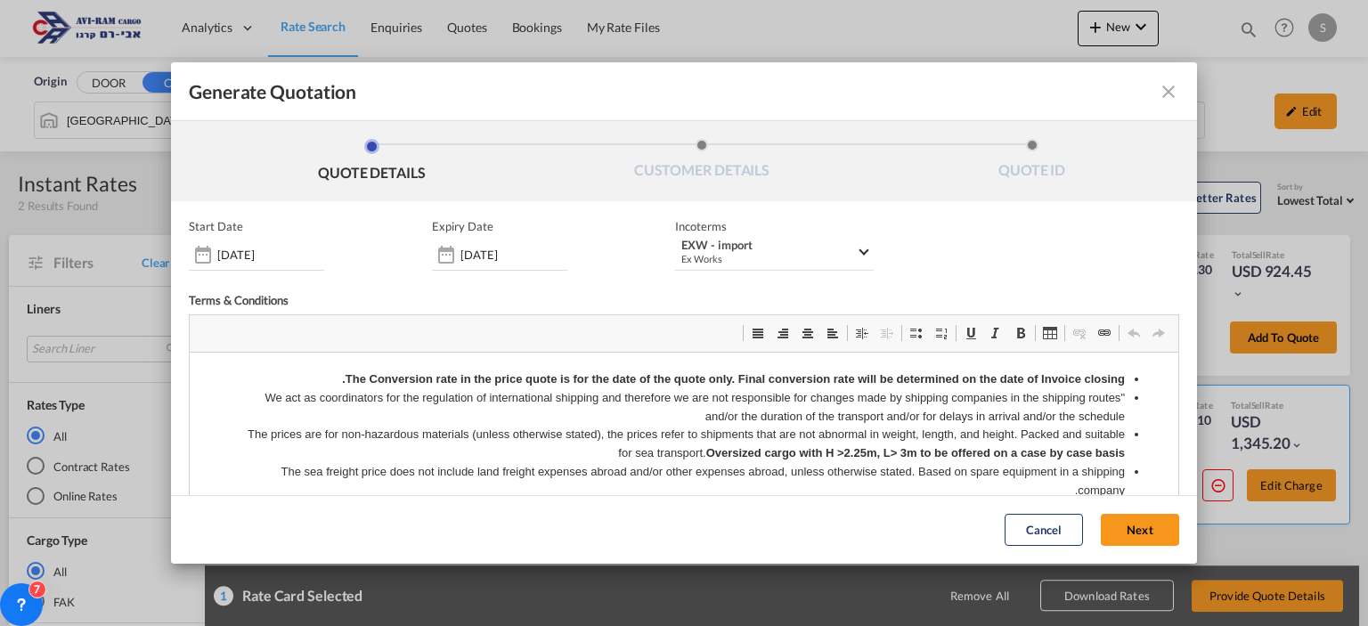
click at [1115, 524] on button "Next" at bounding box center [1140, 531] width 78 height 32
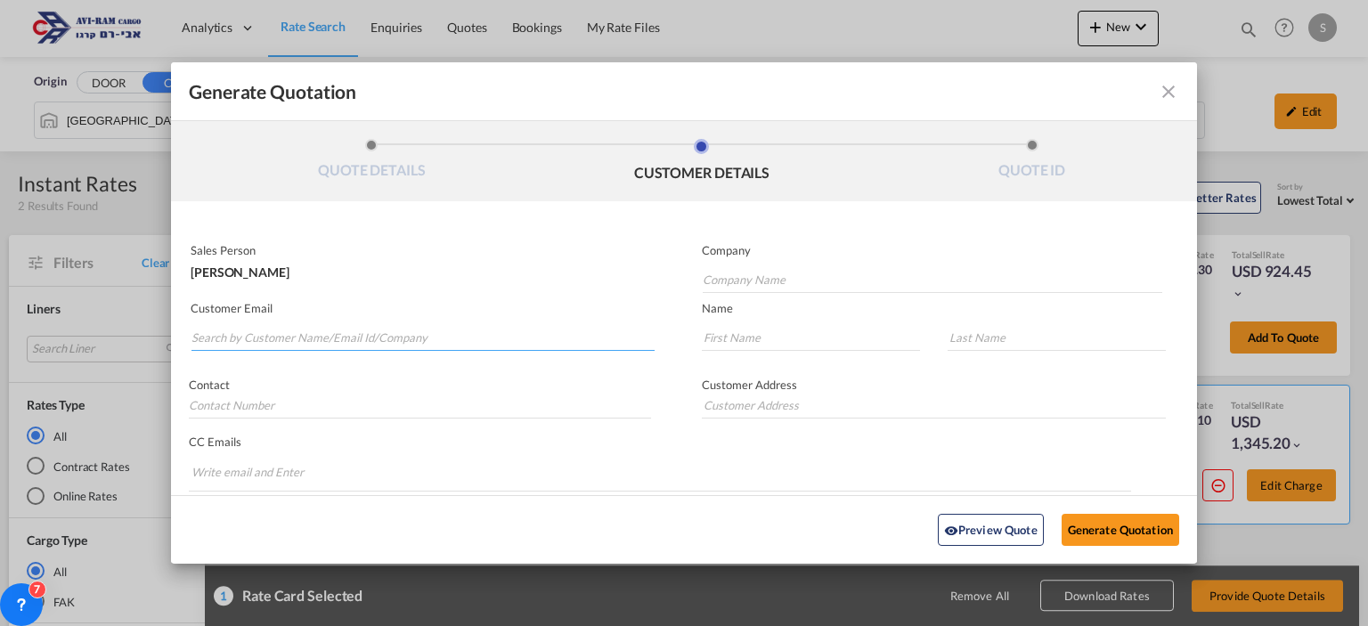
click at [423, 330] on input "Search by Customer Name/Email Id/Company" at bounding box center [422, 337] width 463 height 27
click at [1158, 88] on md-icon "icon-close fg-AAA8AD cursor m-0" at bounding box center [1168, 91] width 21 height 21
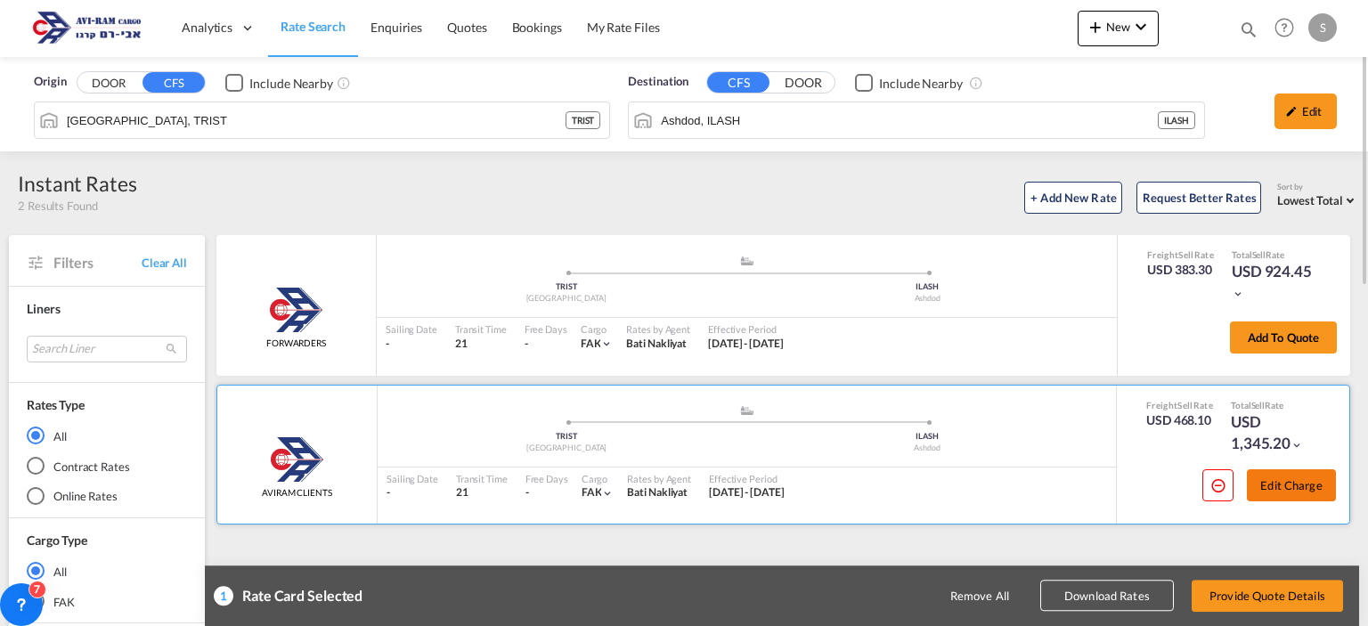
click at [1275, 489] on button "Edit Charge" at bounding box center [1291, 485] width 89 height 32
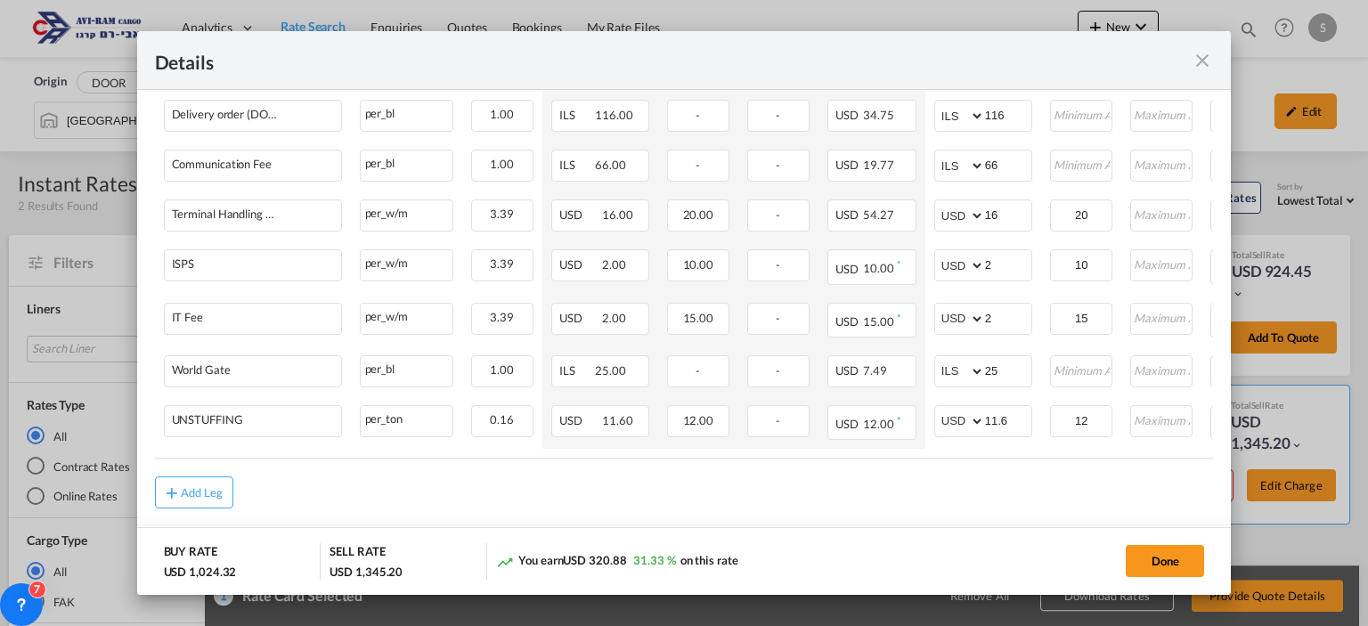
scroll to position [1308, 0]
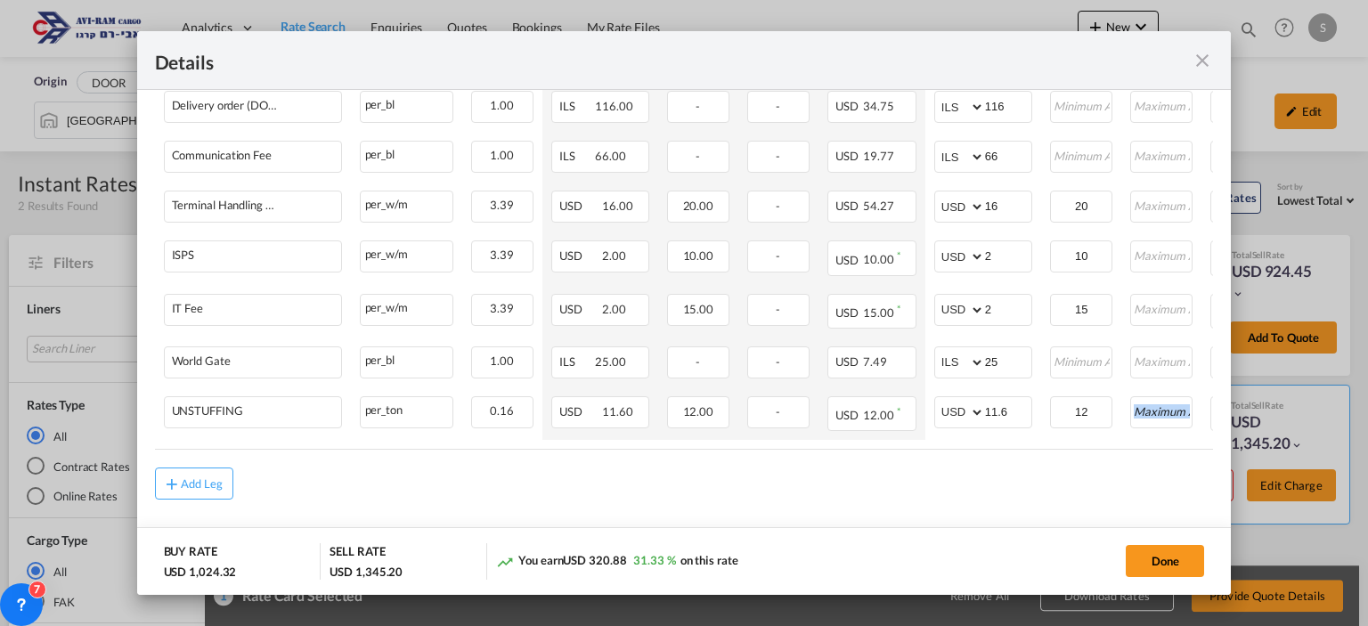
drag, startPoint x: 991, startPoint y: 456, endPoint x: 1097, endPoint y: 454, distance: 106.0
drag, startPoint x: 984, startPoint y: 450, endPoint x: 1073, endPoint y: 460, distance: 89.6
click at [1137, 444] on table "Charges Basis Quantity | Slab Buy Rates Sell Rates Comments Action Unit Price M…" at bounding box center [797, 200] width 1284 height 500
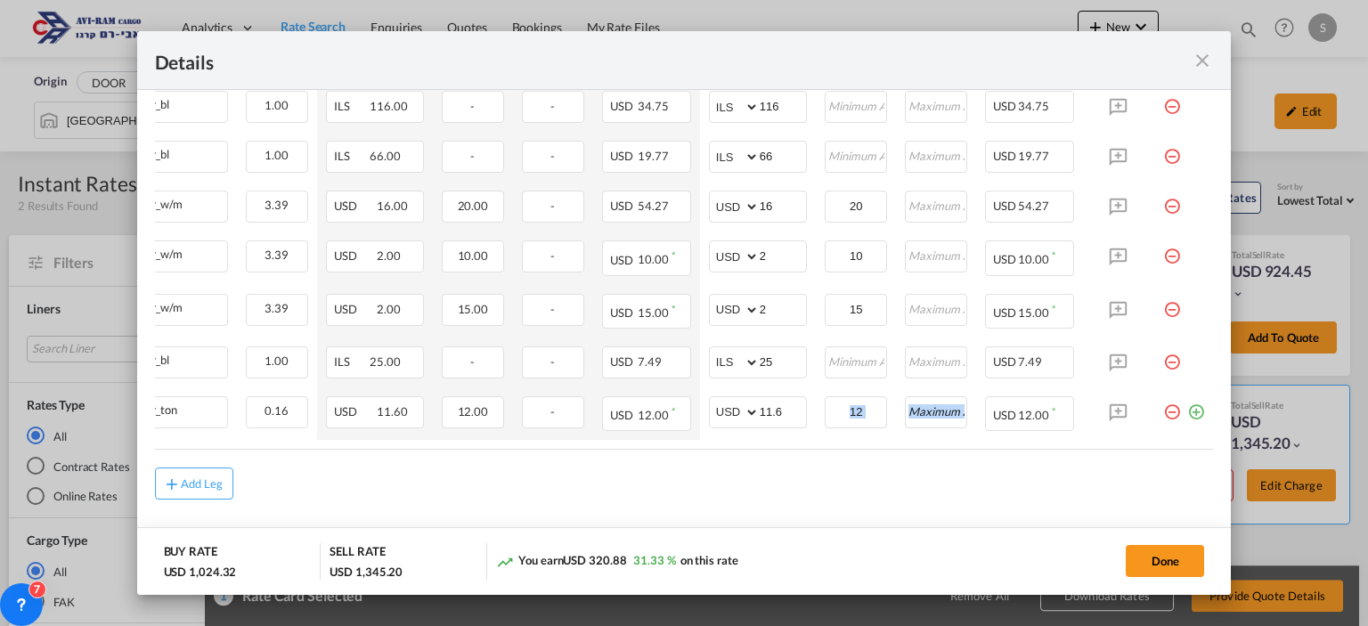
scroll to position [0, 239]
click at [1187, 414] on md-icon "icon-plus-circle-outline green-400-fg" at bounding box center [1196, 405] width 18 height 18
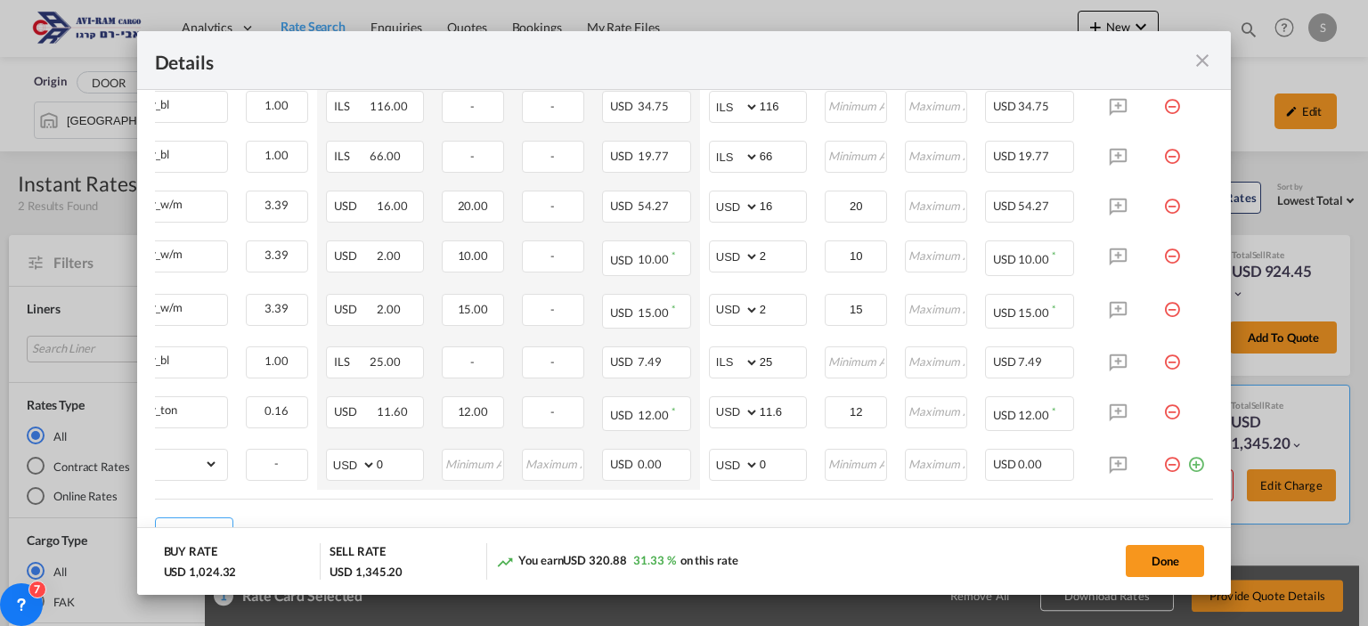
scroll to position [0, 0]
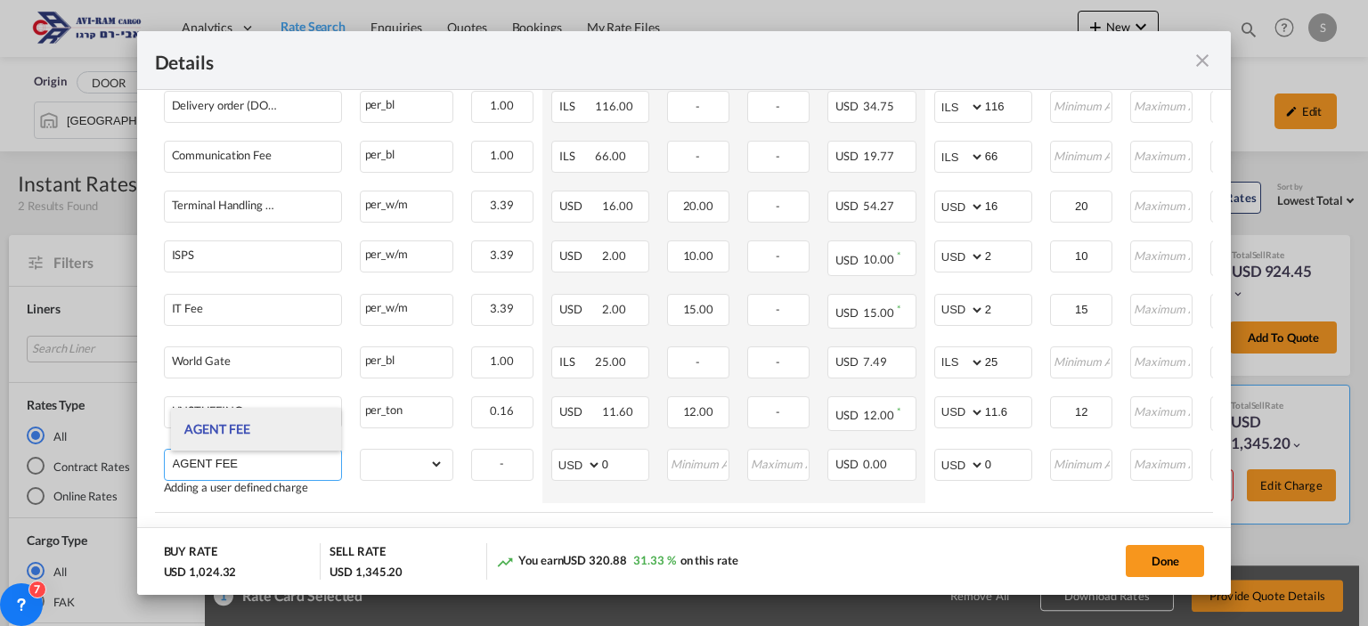
type input "AGENT FEE"
click at [289, 429] on li "AGENT FEE" at bounding box center [255, 429] width 169 height 43
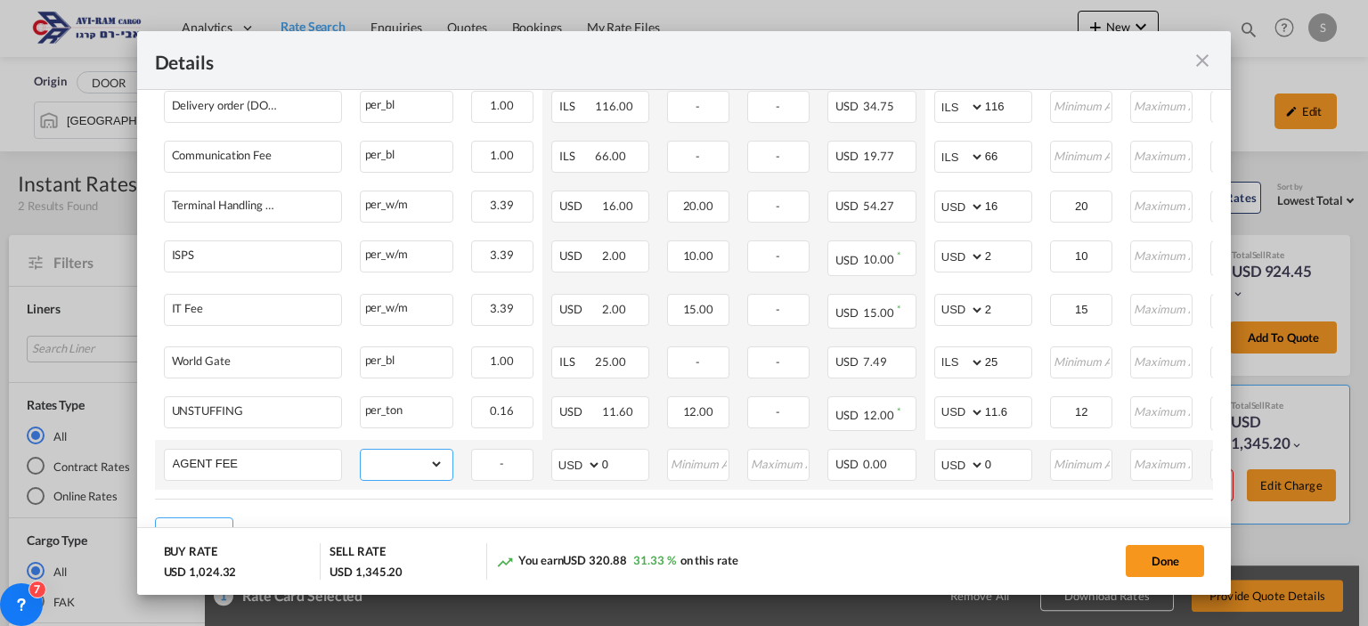
click at [388, 465] on select "gross_weight volumetric_weight per_shipment per_bl per_km per_hawb per_kg flat …" at bounding box center [402, 464] width 83 height 29
select select "per_shipment"
click at [361, 451] on select "gross_weight volumetric_weight per_shipment per_bl per_km per_hawb per_kg flat …" at bounding box center [402, 464] width 83 height 29
drag, startPoint x: 992, startPoint y: 464, endPoint x: 972, endPoint y: 464, distance: 20.5
click at [972, 464] on md-input-container "AED AFN ALL AMD ANG AOA ARS AUD AWG AZN BAM BBD BDT BGN BHD BIF BMD BND [PERSON…" at bounding box center [983, 465] width 98 height 32
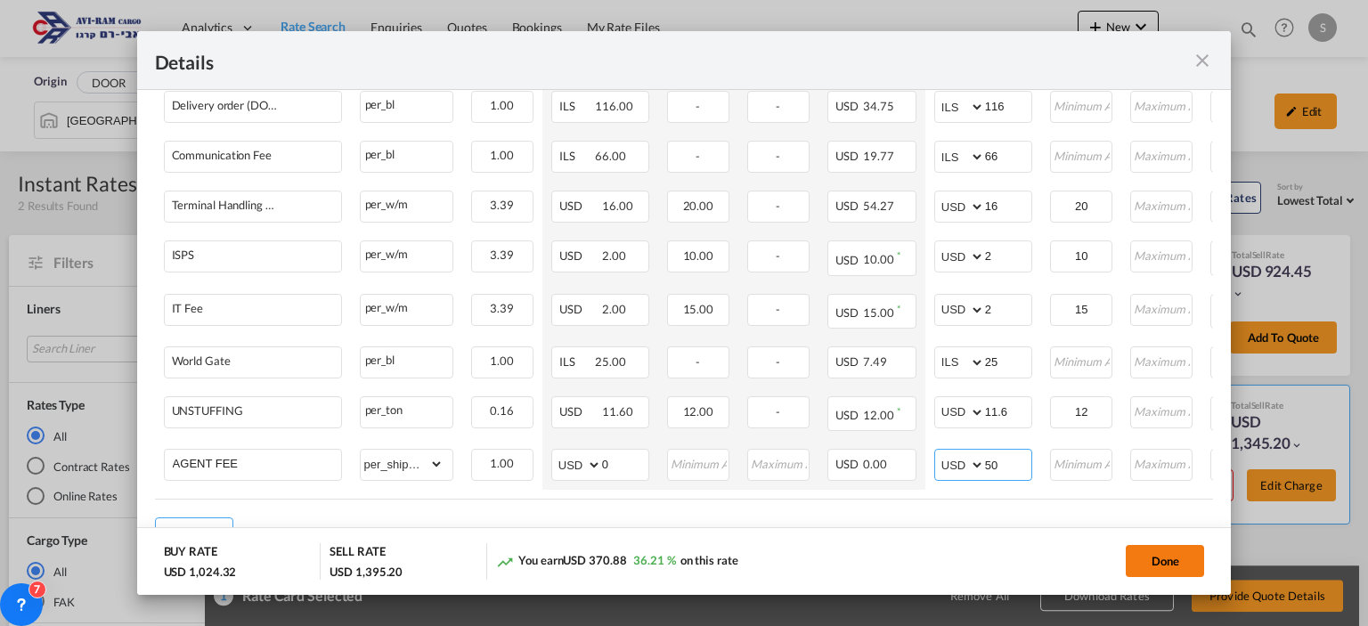
type input "50"
click at [1144, 559] on button "Done" at bounding box center [1165, 561] width 78 height 32
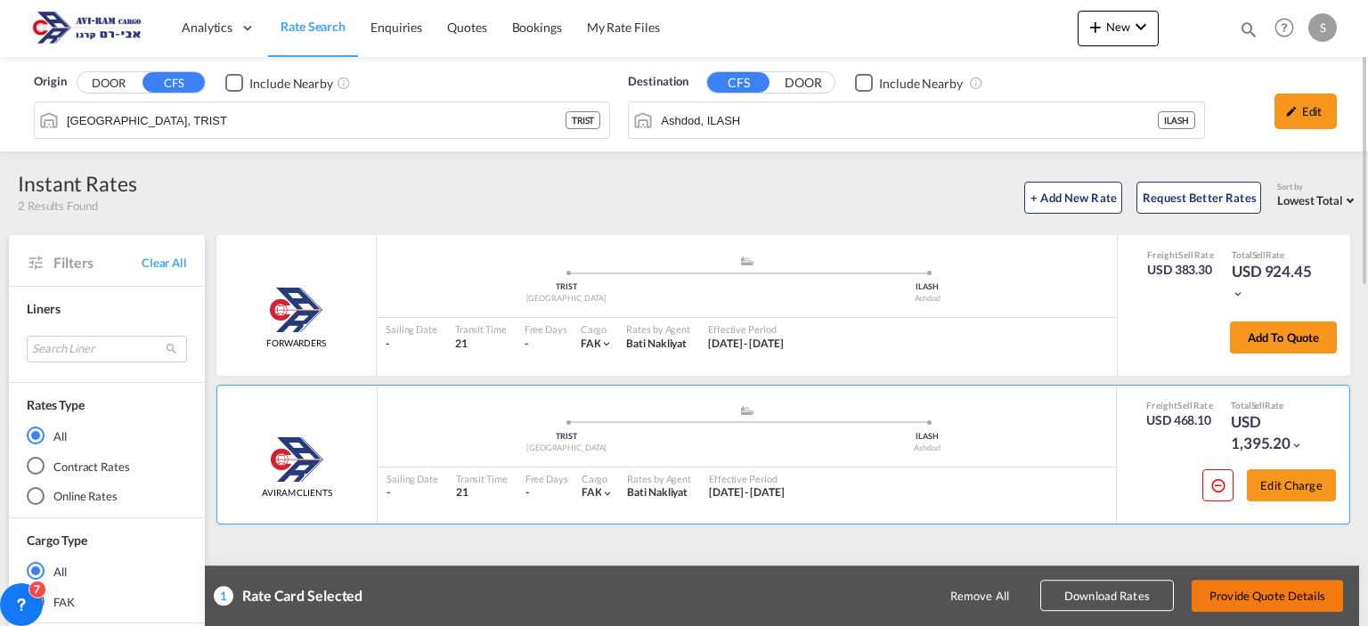
click at [1270, 594] on button "Provide Quote Details" at bounding box center [1267, 596] width 151 height 32
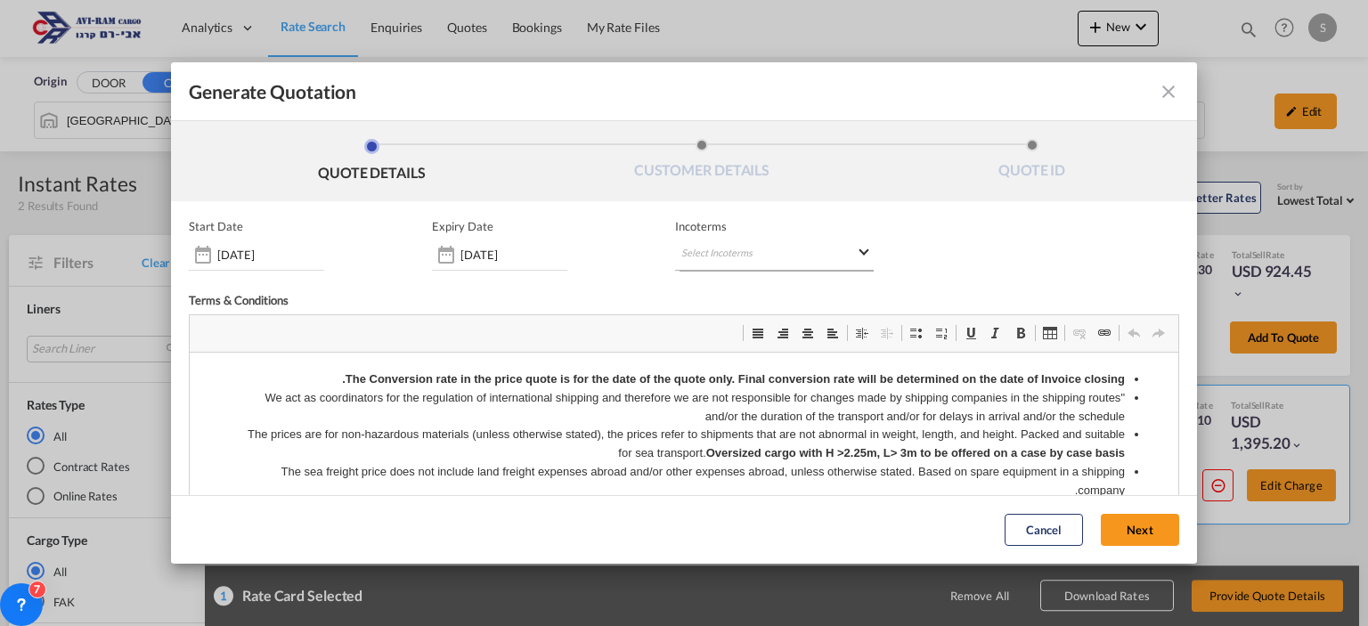
click at [734, 248] on md-select "Select Incoterms CIF - export Cost,Insurance and Freight DAP - export Delivered…" at bounding box center [774, 255] width 198 height 32
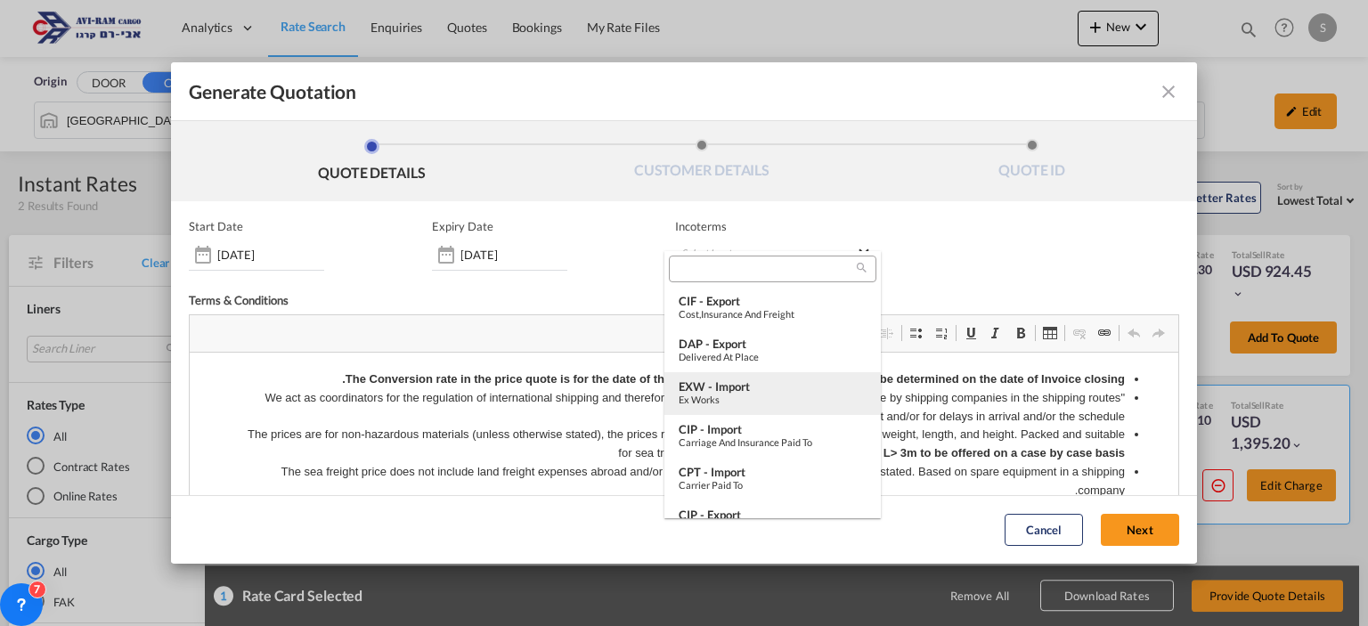
click at [745, 387] on div "EXW - import" at bounding box center [773, 386] width 188 height 14
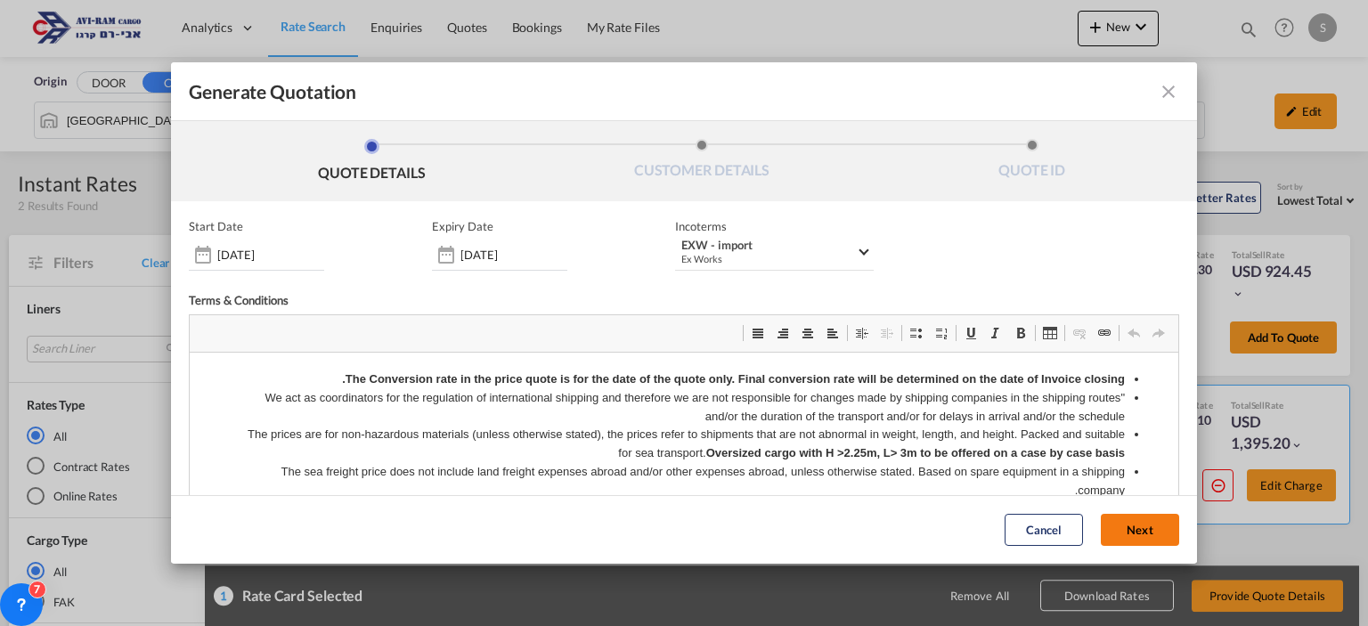
click at [1104, 528] on button "Next" at bounding box center [1140, 531] width 78 height 32
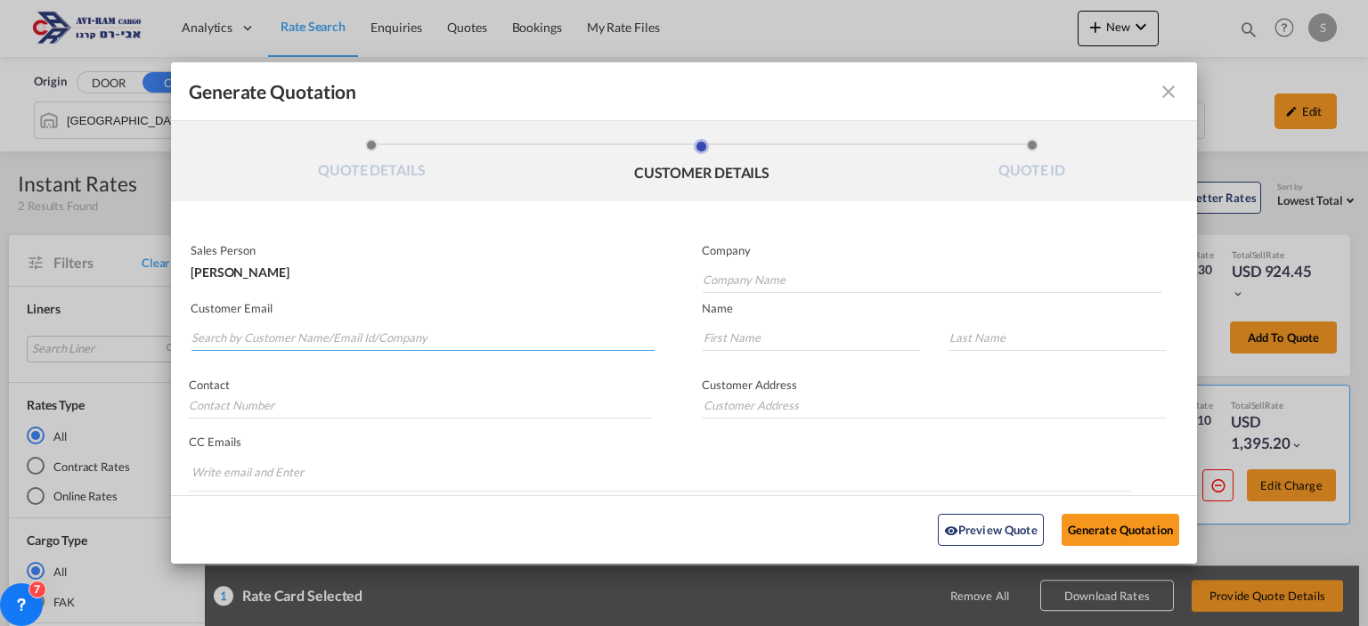
click at [380, 337] on input "Search by Customer Name/Email Id/Company" at bounding box center [422, 337] width 463 height 27
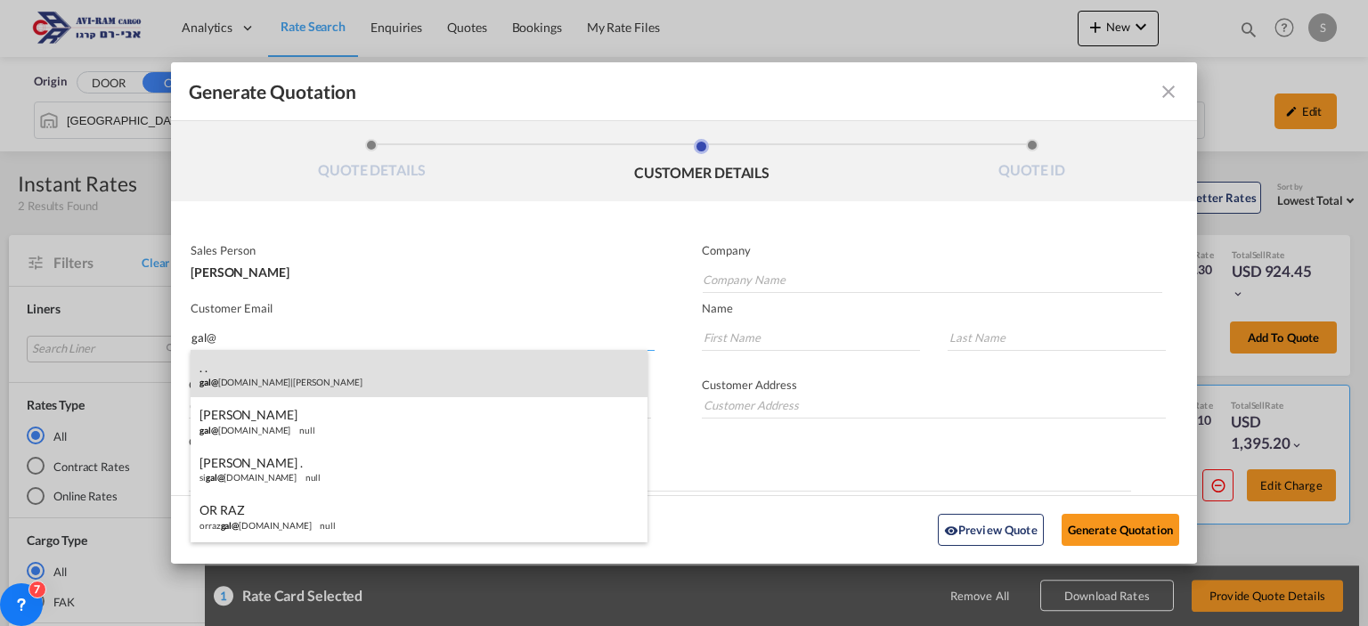
type input "gal@"
click at [314, 373] on div ". . gal@ [DOMAIN_NAME] | [PERSON_NAME]" at bounding box center [419, 374] width 457 height 48
type input "[PERSON_NAME]"
type input "[EMAIL_ADDRESS][DOMAIN_NAME]"
type input "."
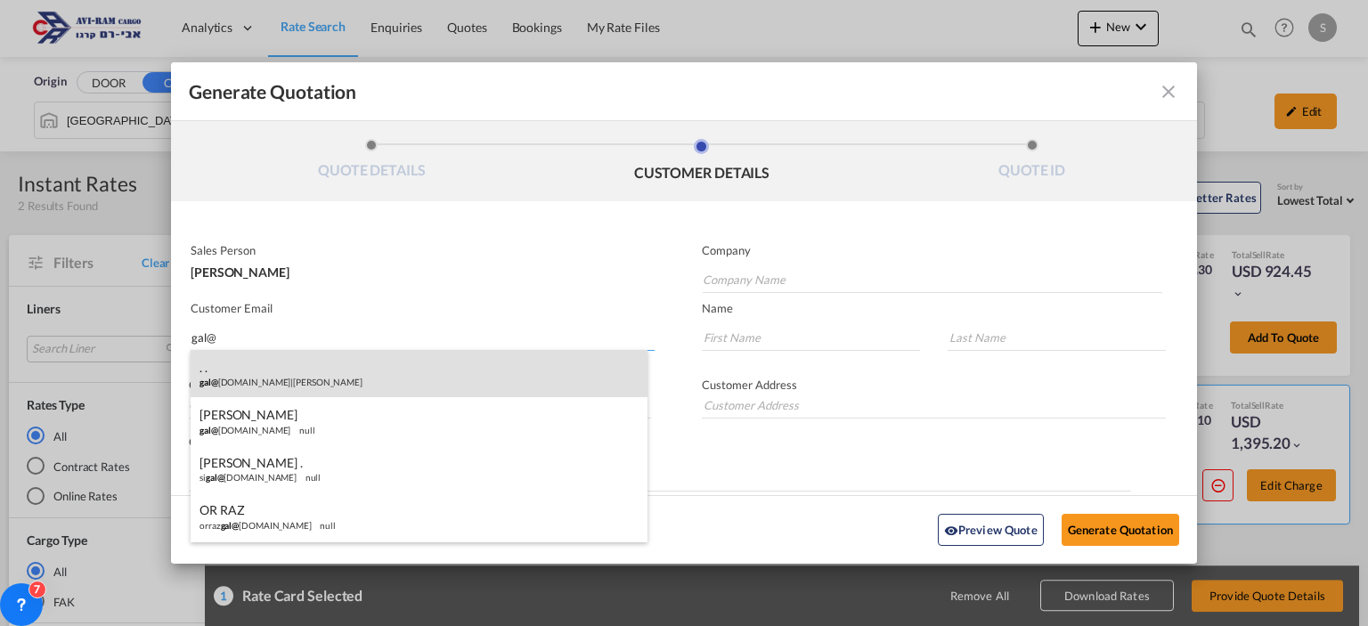
type input "."
type input "[PHONE_NUMBER]"
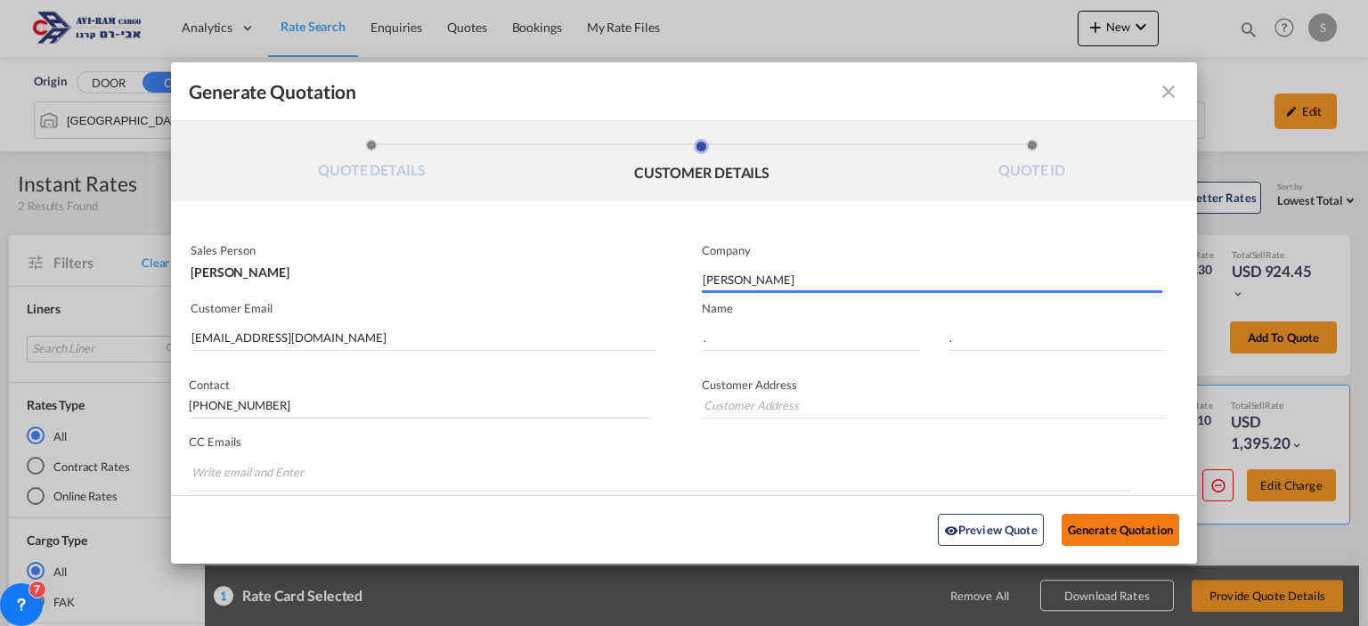
click at [1092, 529] on button "Generate Quotation" at bounding box center [1121, 530] width 118 height 32
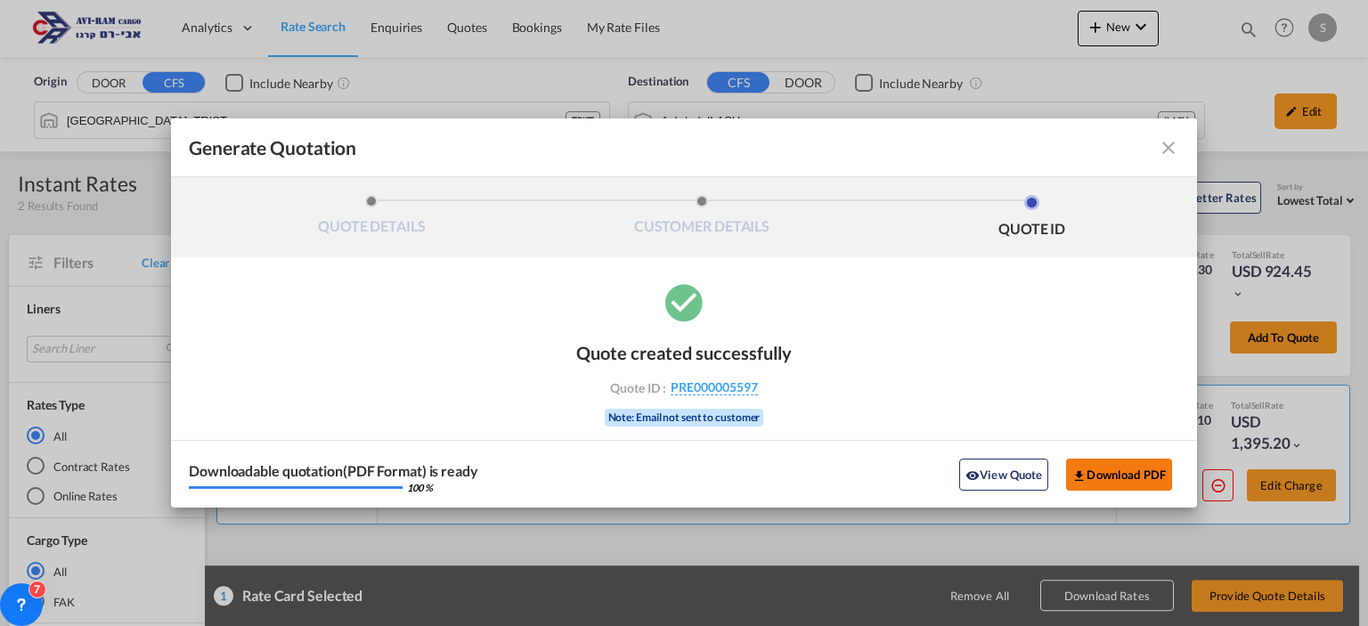
click at [1087, 479] on button "Download PDF" at bounding box center [1119, 475] width 106 height 32
click at [1169, 152] on md-icon "icon-close fg-AAA8AD cursor m-0" at bounding box center [1168, 147] width 21 height 21
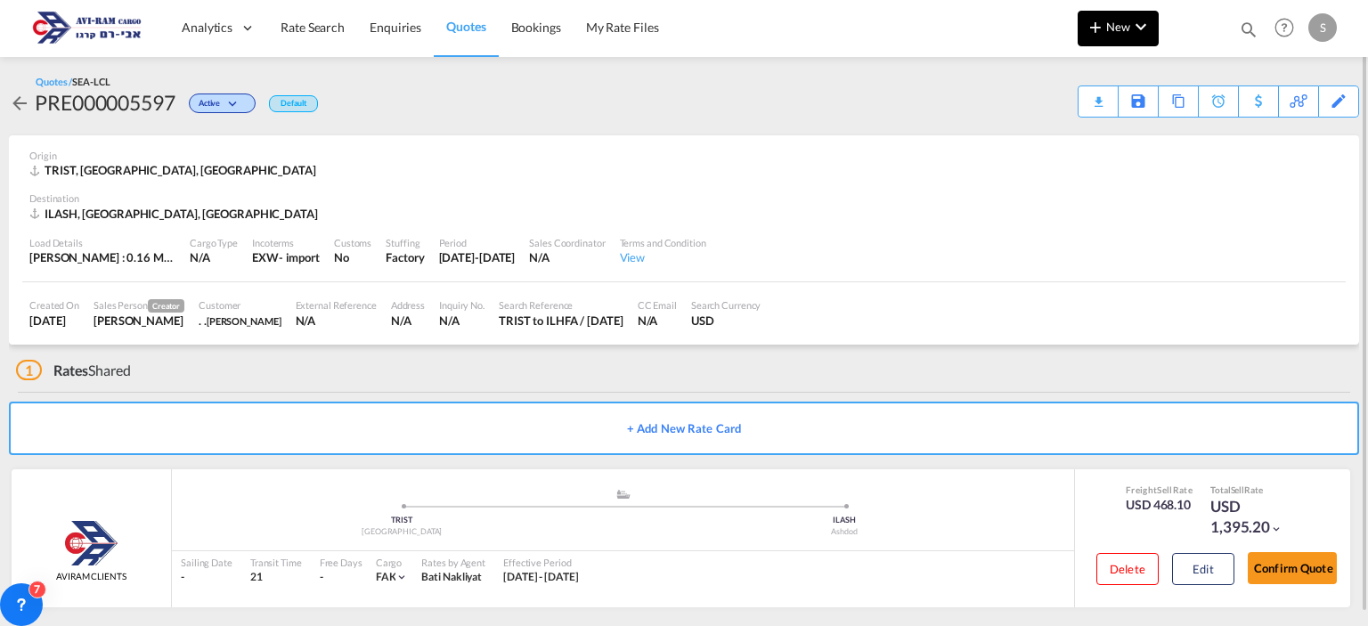
click at [1101, 19] on md-icon "icon-plus 400-fg" at bounding box center [1095, 26] width 21 height 21
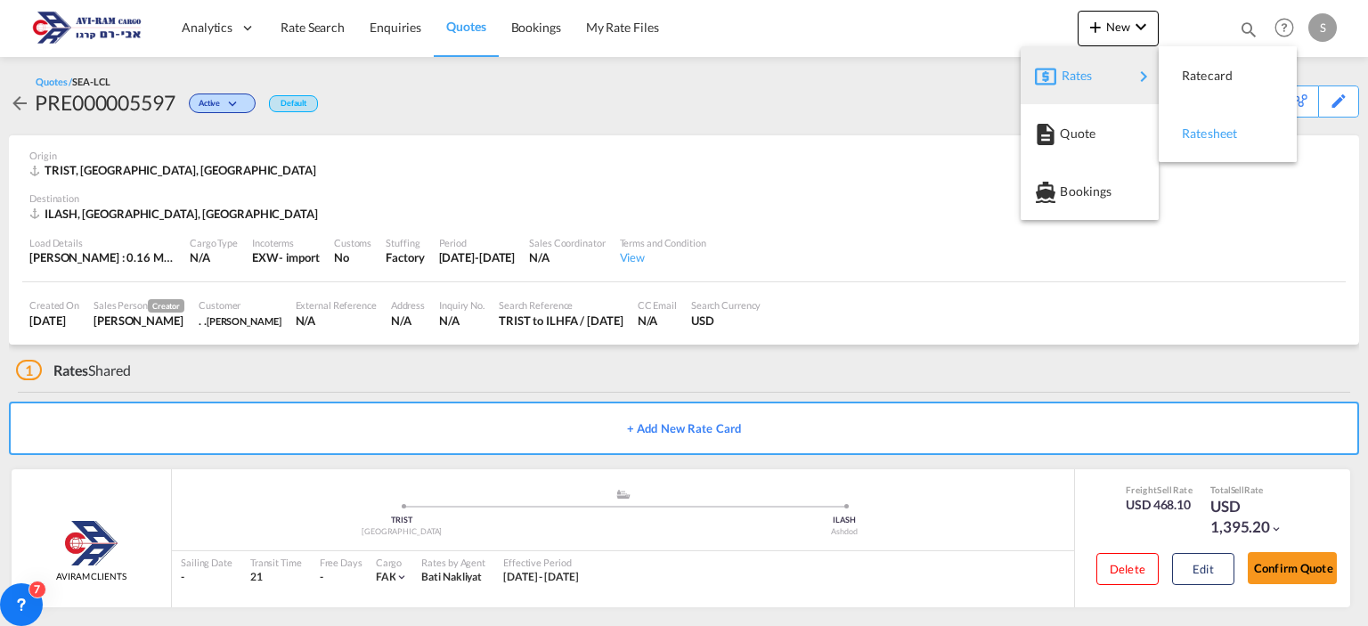
click at [1193, 127] on span "Ratesheet" at bounding box center [1192, 134] width 20 height 36
